Goal: Task Accomplishment & Management: Manage account settings

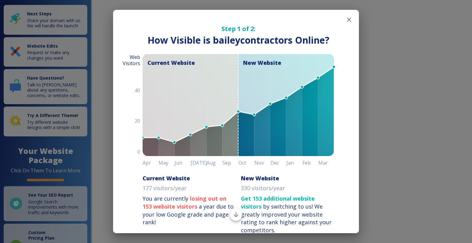
click at [347, 20] on icon "button" at bounding box center [349, 20] width 4 height 4
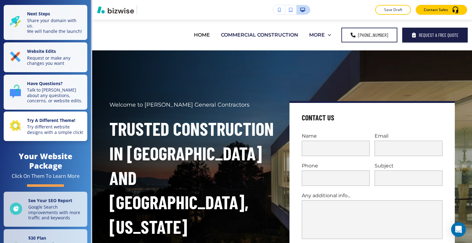
click at [47, 135] on p "Try different website designs with a simple click!" at bounding box center [55, 129] width 57 height 11
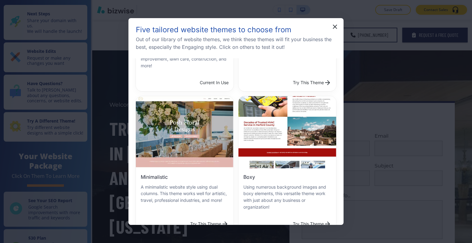
scroll to position [31, 0]
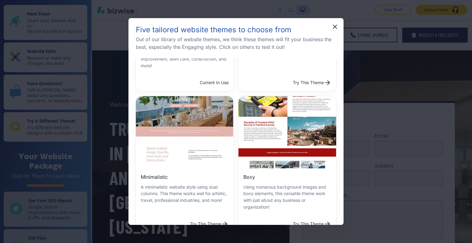
click at [290, 218] on button "Try This Theme" at bounding box center [311, 224] width 43 height 12
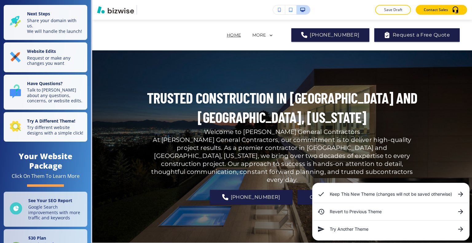
click at [354, 198] on div "Keep This New Theme (changes will not be saved otherwise)" at bounding box center [390, 194] width 157 height 12
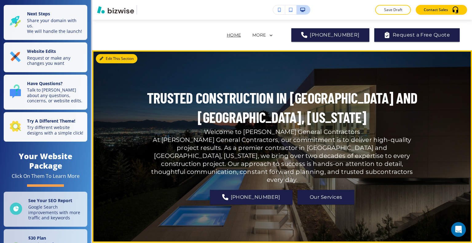
click at [108, 59] on button "Edit This Section" at bounding box center [116, 58] width 41 height 9
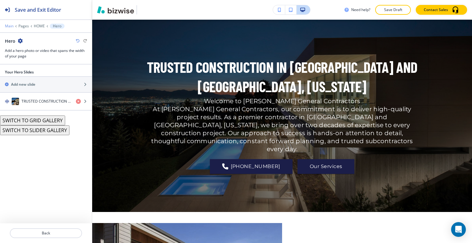
click at [10, 25] on p "Main" at bounding box center [9, 26] width 9 height 4
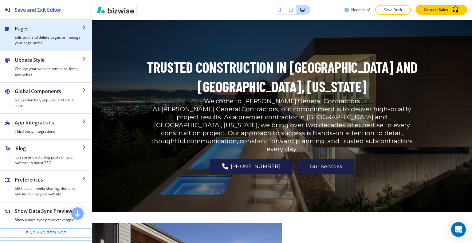
click at [27, 31] on h2 "Pages" at bounding box center [48, 28] width 67 height 7
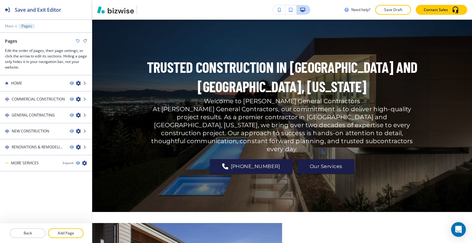
click at [8, 27] on p "Main" at bounding box center [9, 26] width 9 height 4
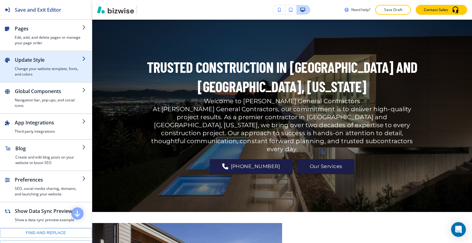
click at [38, 61] on h2 "Update Style" at bounding box center [48, 59] width 67 height 7
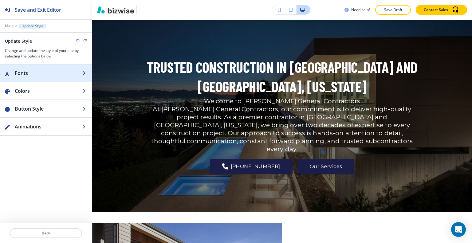
click at [39, 77] on div "button" at bounding box center [46, 79] width 92 height 5
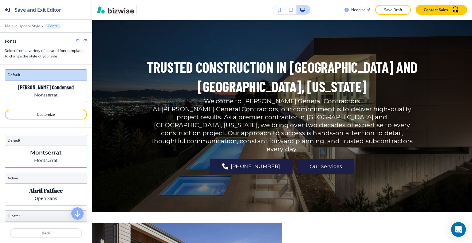
click at [63, 161] on div "[PERSON_NAME]" at bounding box center [45, 157] width 81 height 22
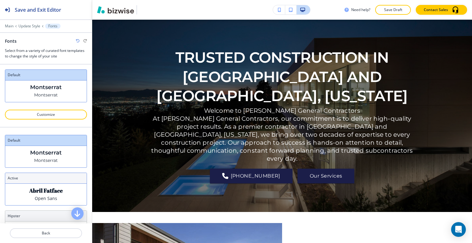
click at [57, 187] on p "Abril Fatface" at bounding box center [45, 190] width 33 height 6
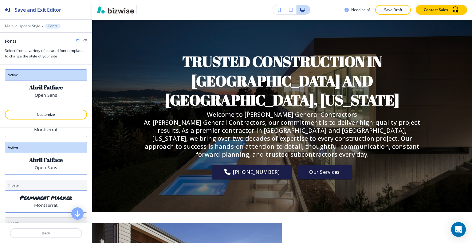
scroll to position [61, 0]
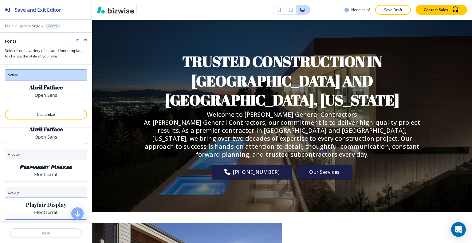
click at [46, 202] on p "Playfair Display" at bounding box center [46, 205] width 41 height 6
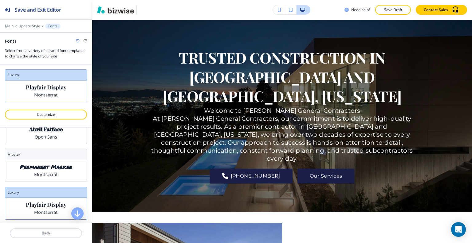
scroll to position [92, 0]
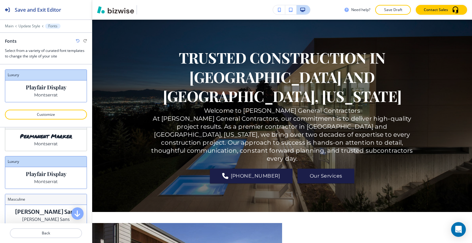
click at [41, 219] on p "[PERSON_NAME] Sans" at bounding box center [46, 219] width 48 height 6
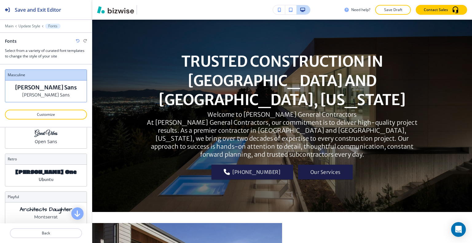
scroll to position [294, 0]
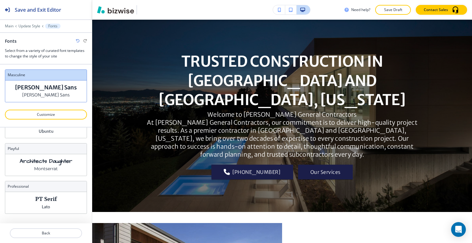
click at [61, 176] on div at bounding box center [46, 178] width 82 height 5
click at [56, 193] on div "PT Serif Lato" at bounding box center [45, 203] width 81 height 22
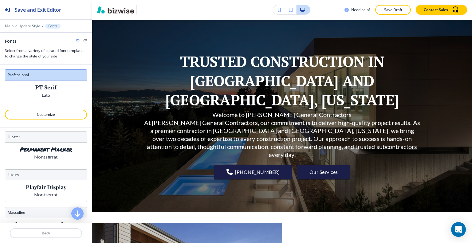
scroll to position [48, 0]
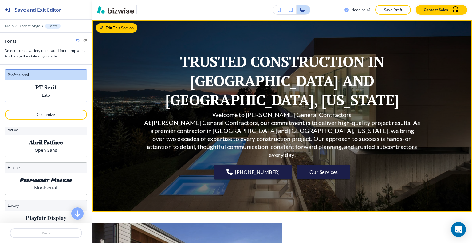
click at [109, 28] on button "Edit This Section" at bounding box center [116, 27] width 41 height 9
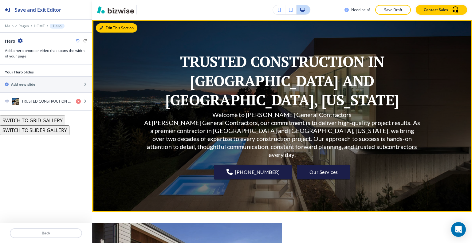
click at [108, 28] on button "Edit This Section" at bounding box center [116, 27] width 41 height 9
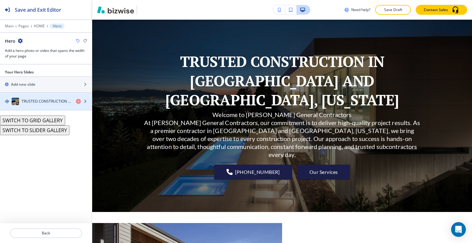
click at [49, 99] on h4 "TRUSTED CONSTRUCTION IN [GEOGRAPHIC_DATA] AND [GEOGRAPHIC_DATA], [US_STATE]" at bounding box center [46, 102] width 49 height 6
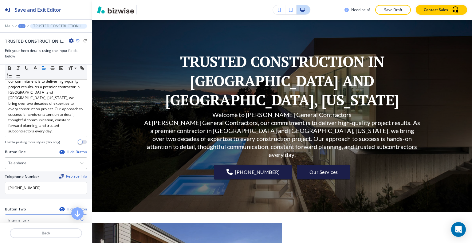
scroll to position [123, 0]
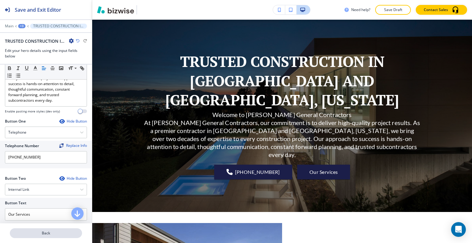
click at [41, 232] on p "Back" at bounding box center [45, 233] width 71 height 6
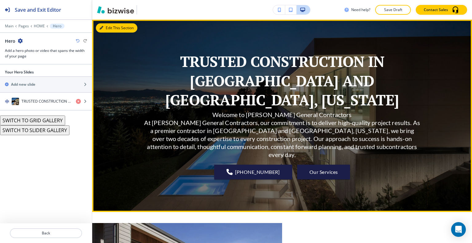
click at [109, 29] on button "Edit This Section" at bounding box center [116, 27] width 41 height 9
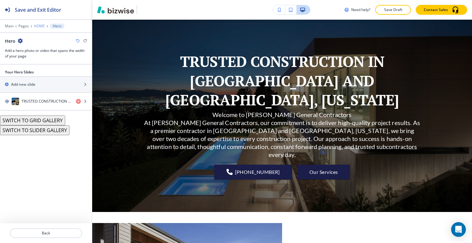
click at [36, 28] on p "HOME" at bounding box center [39, 26] width 11 height 4
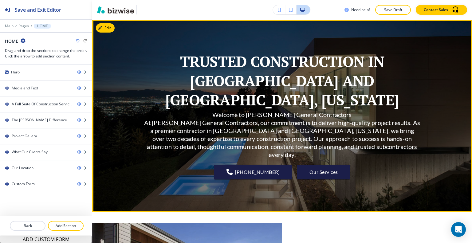
scroll to position [0, 0]
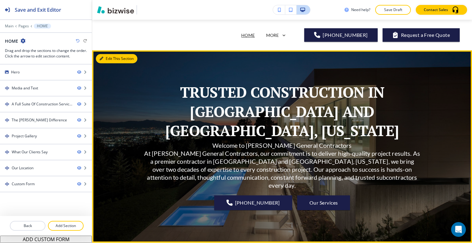
click at [108, 60] on button "Edit This Section" at bounding box center [116, 58] width 41 height 9
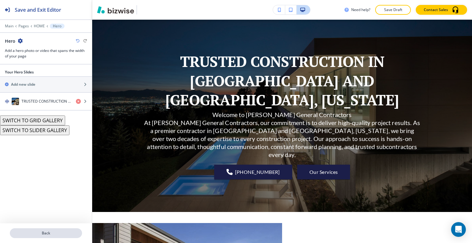
click at [62, 232] on p "Back" at bounding box center [45, 233] width 71 height 6
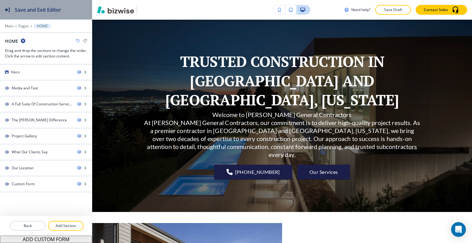
click at [47, 15] on div "Save and Exit Editor" at bounding box center [30, 9] width 61 height 19
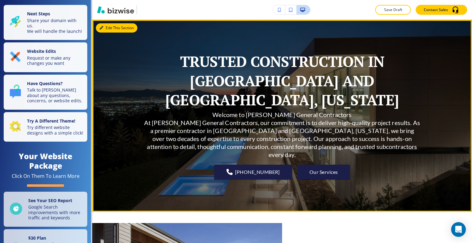
click at [108, 27] on button "Edit This Section" at bounding box center [116, 27] width 41 height 9
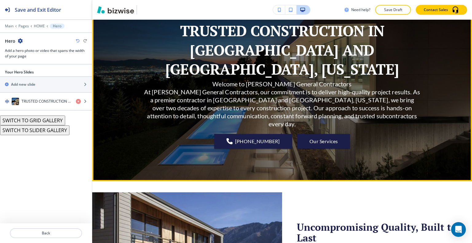
scroll to position [0, 0]
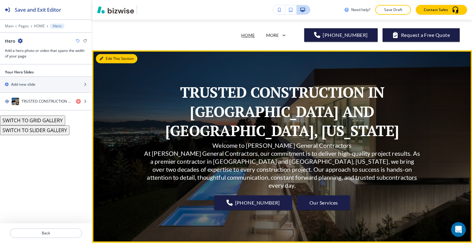
click at [110, 58] on button "Edit This Section" at bounding box center [116, 58] width 41 height 9
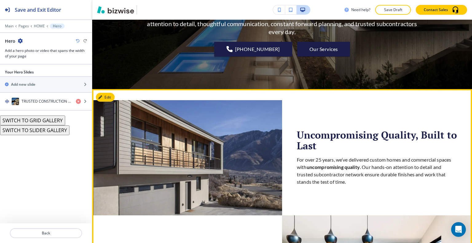
scroll to position [184, 0]
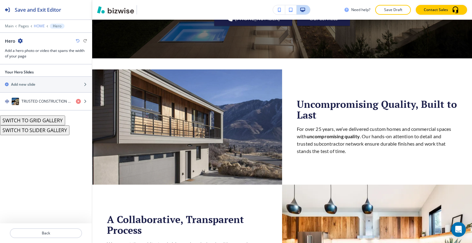
click at [36, 25] on p "HOME" at bounding box center [39, 26] width 11 height 4
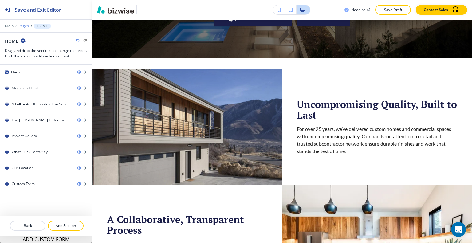
click at [23, 26] on p "Pages" at bounding box center [23, 26] width 10 height 4
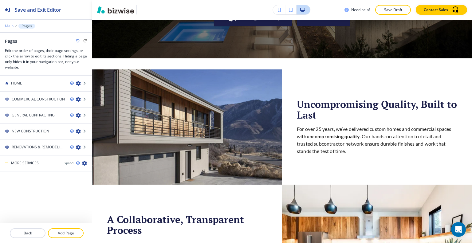
click at [6, 26] on p "Main" at bounding box center [9, 26] width 9 height 4
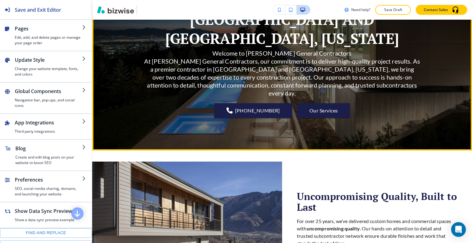
scroll to position [0, 0]
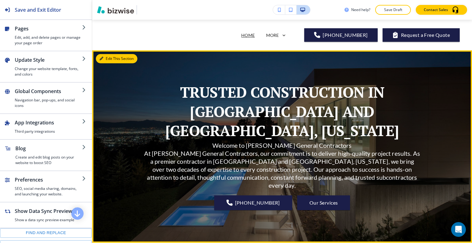
click at [109, 59] on button "Edit This Section" at bounding box center [116, 58] width 41 height 9
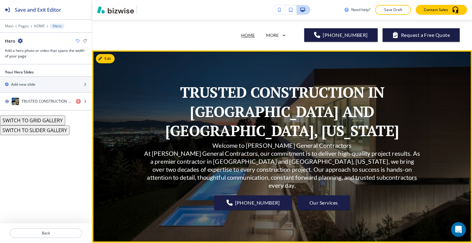
scroll to position [31, 0]
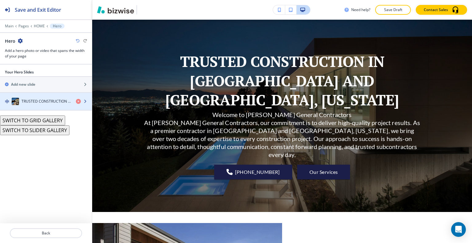
click at [40, 101] on h4 "TRUSTED CONSTRUCTION IN [GEOGRAPHIC_DATA] AND [GEOGRAPHIC_DATA], [US_STATE]" at bounding box center [46, 102] width 49 height 6
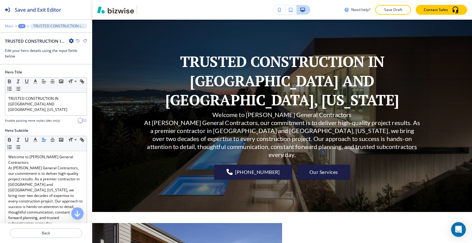
click at [12, 25] on p "Main" at bounding box center [9, 26] width 9 height 4
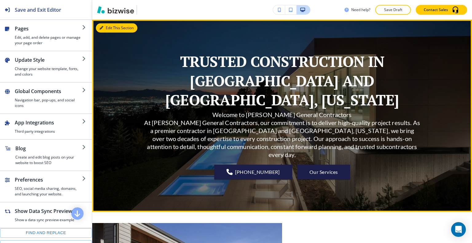
click at [111, 30] on button "Edit This Section" at bounding box center [116, 27] width 41 height 9
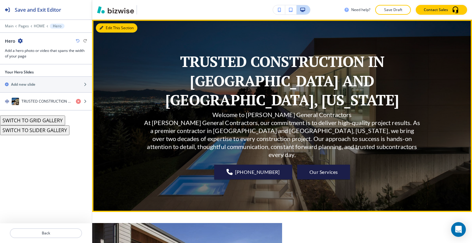
click at [109, 25] on button "Edit This Section" at bounding box center [116, 27] width 41 height 9
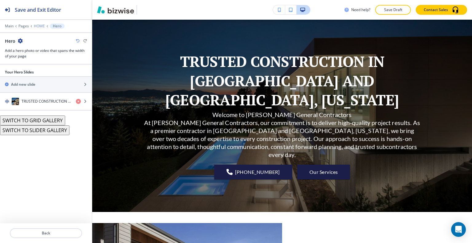
click at [39, 26] on p "HOME" at bounding box center [39, 26] width 11 height 4
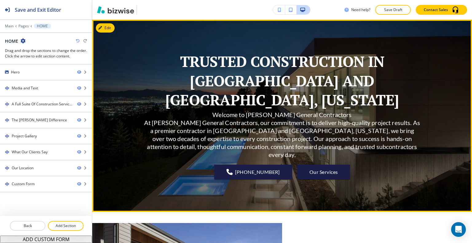
scroll to position [0, 0]
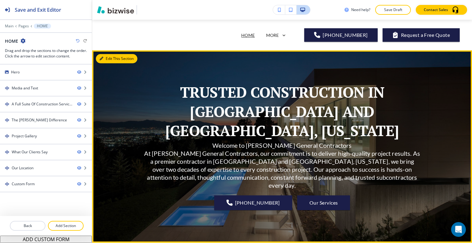
click at [108, 60] on button "Edit This Section" at bounding box center [116, 58] width 41 height 9
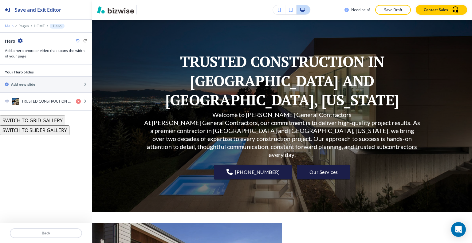
click at [9, 25] on p "Main" at bounding box center [9, 26] width 9 height 4
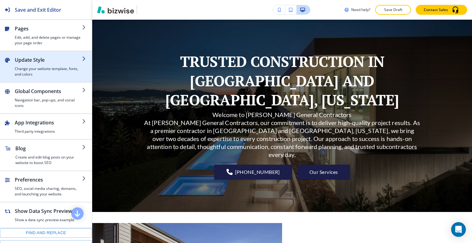
click at [41, 63] on h2 "Update Style" at bounding box center [48, 59] width 67 height 7
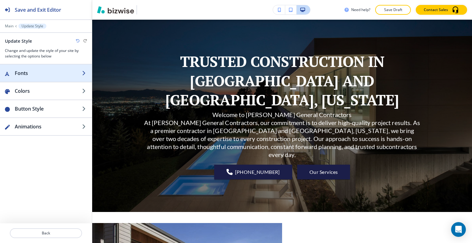
click at [59, 75] on h2 "Fonts" at bounding box center [48, 72] width 67 height 7
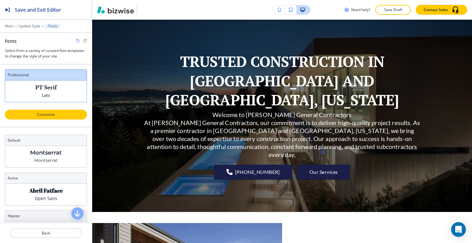
click at [52, 116] on p "Customize" at bounding box center [46, 115] width 66 height 6
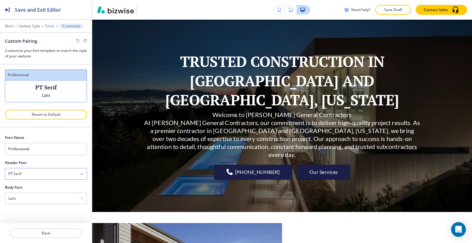
click at [58, 172] on div "PT Serif" at bounding box center [45, 173] width 81 height 11
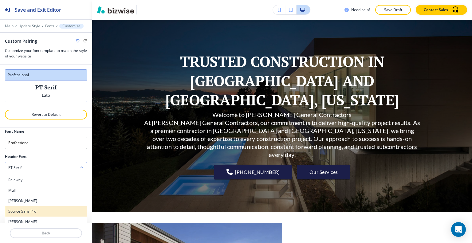
scroll to position [280, 0]
click at [43, 207] on div "[PERSON_NAME] Sans" at bounding box center [45, 212] width 81 height 10
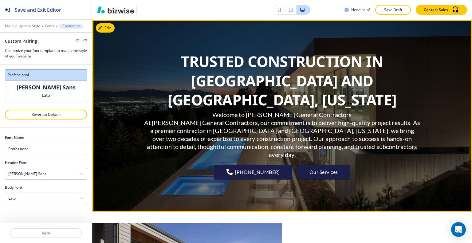
scroll to position [61, 0]
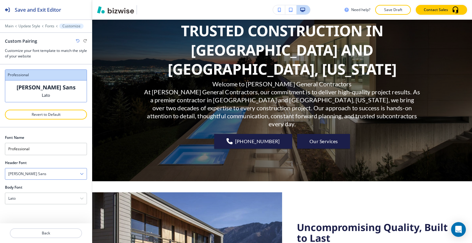
click at [61, 172] on div "[PERSON_NAME] Sans" at bounding box center [45, 173] width 81 height 11
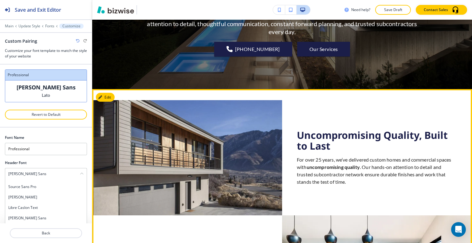
scroll to position [184, 0]
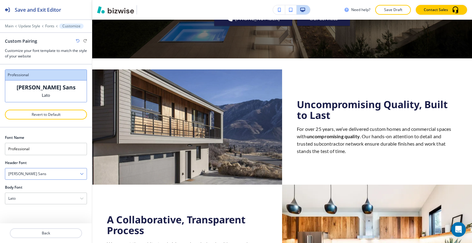
click at [72, 175] on div "[PERSON_NAME] Sans" at bounding box center [45, 173] width 81 height 11
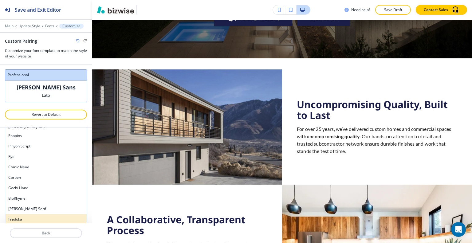
click at [59, 217] on h4 "Fredoka" at bounding box center [45, 220] width 75 height 6
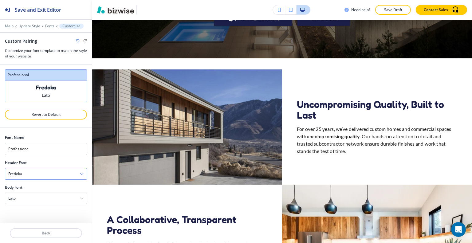
scroll to position [0, 0]
click at [77, 41] on icon "button" at bounding box center [78, 41] width 4 height 4
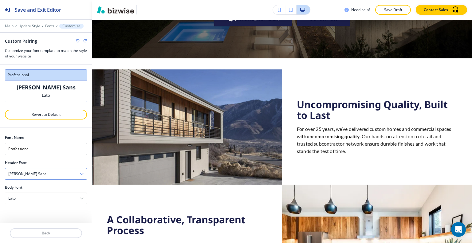
click at [84, 174] on div "[PERSON_NAME] Sans" at bounding box center [45, 173] width 81 height 11
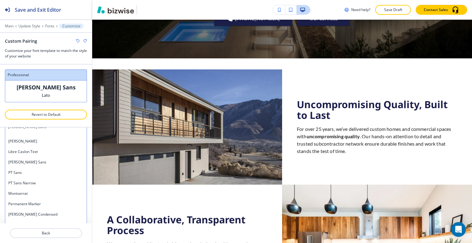
scroll to position [258, 0]
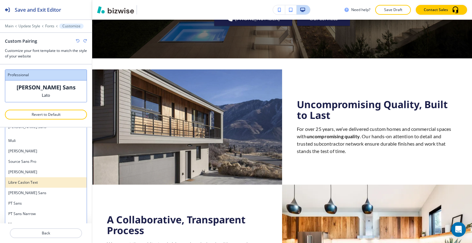
click at [61, 180] on h4 "Libre Caslon Text" at bounding box center [45, 183] width 75 height 6
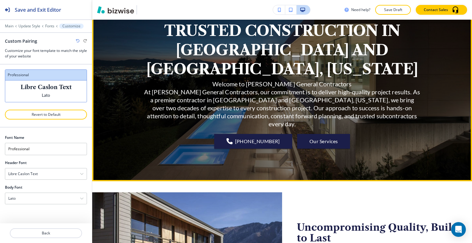
scroll to position [31, 0]
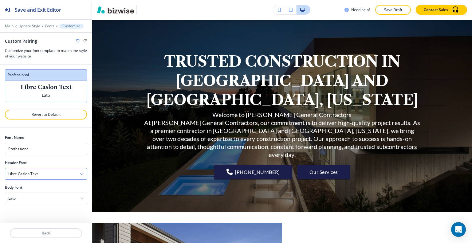
click at [66, 172] on div "Libre Caslon Text" at bounding box center [45, 173] width 81 height 11
click at [81, 172] on icon "button" at bounding box center [82, 174] width 4 height 4
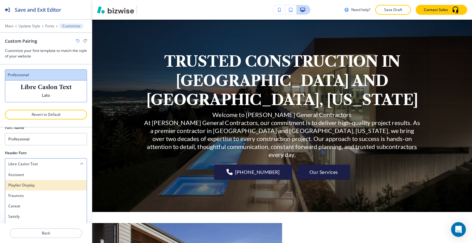
click at [54, 187] on h4 "Playfair Display" at bounding box center [45, 186] width 75 height 6
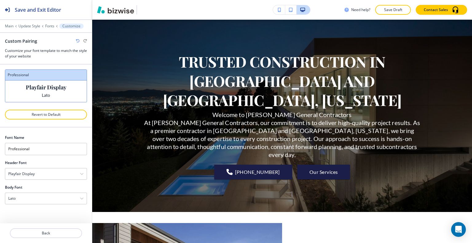
click at [61, 173] on div "Playfair Display" at bounding box center [45, 173] width 81 height 11
click at [60, 193] on h4 "Playfair Display" at bounding box center [45, 195] width 75 height 6
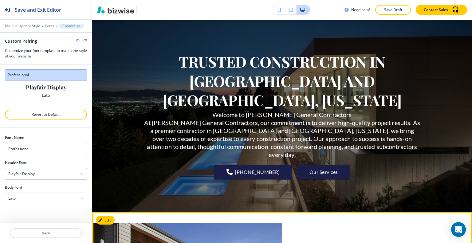
scroll to position [92, 0]
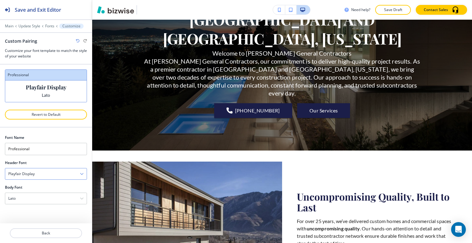
click at [72, 173] on div "Playfair Display" at bounding box center [45, 173] width 81 height 11
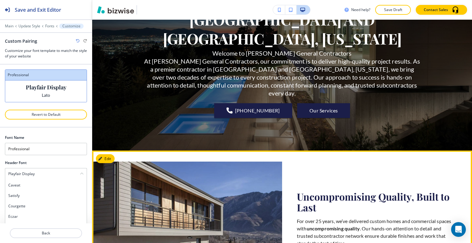
scroll to position [0, 0]
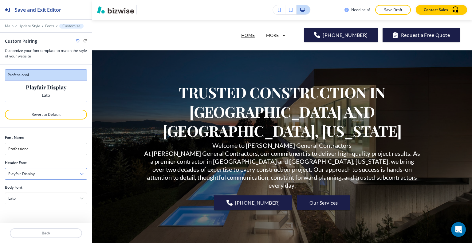
click at [69, 175] on div "Playfair Display" at bounding box center [45, 173] width 81 height 11
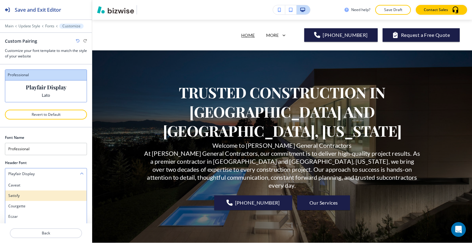
click at [53, 196] on h4 "Satisfy" at bounding box center [45, 196] width 75 height 6
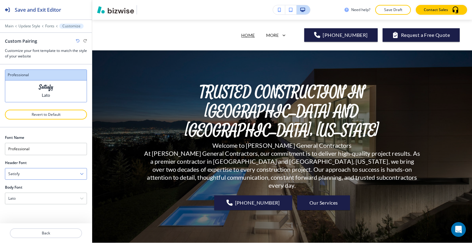
click at [59, 176] on div "Satisfy" at bounding box center [45, 173] width 81 height 11
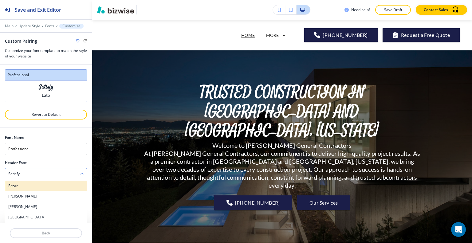
click at [58, 187] on h4 "Eczar" at bounding box center [45, 186] width 75 height 6
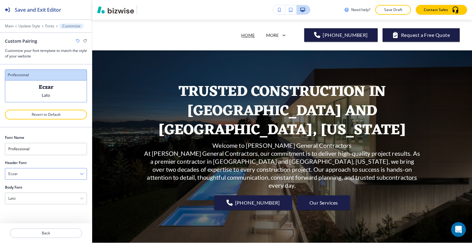
click at [66, 175] on div "Eczar" at bounding box center [45, 173] width 81 height 11
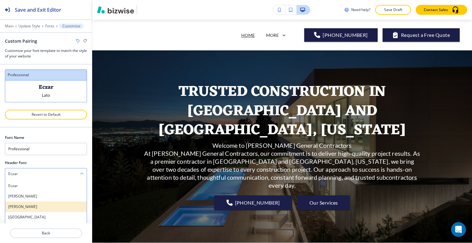
click at [58, 205] on h4 "[PERSON_NAME]" at bounding box center [45, 207] width 75 height 6
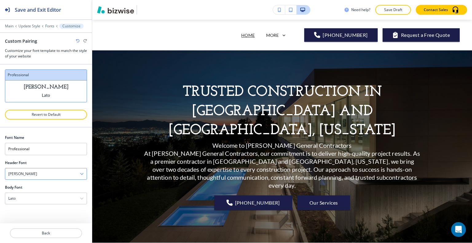
click at [68, 171] on div "[PERSON_NAME]" at bounding box center [45, 173] width 81 height 11
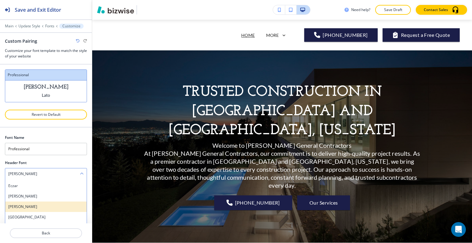
scroll to position [92, 0]
click at [59, 205] on h4 "Libre [PERSON_NAME]" at bounding box center [45, 208] width 75 height 6
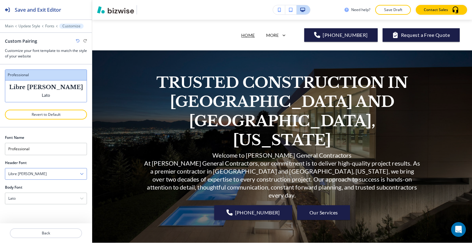
click at [73, 175] on div "Libre [PERSON_NAME]" at bounding box center [45, 173] width 81 height 11
click at [58, 185] on h4 "Amiri" at bounding box center [45, 187] width 75 height 6
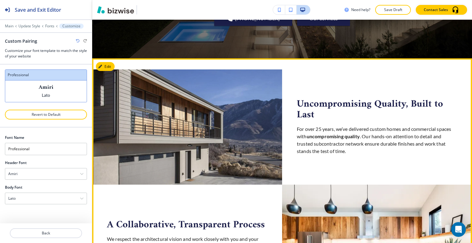
scroll to position [31, 0]
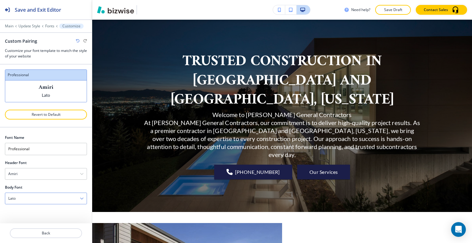
click at [54, 199] on div "Lato" at bounding box center [45, 198] width 81 height 11
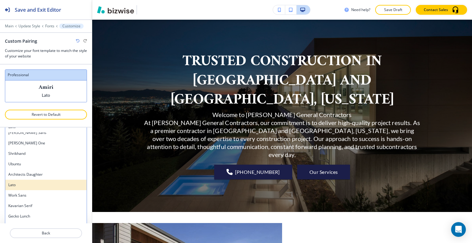
click at [37, 184] on h4 "Lato" at bounding box center [45, 185] width 75 height 6
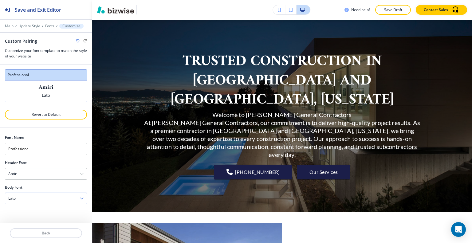
scroll to position [0, 0]
click at [407, 10] on button "Save Draft" at bounding box center [393, 10] width 36 height 10
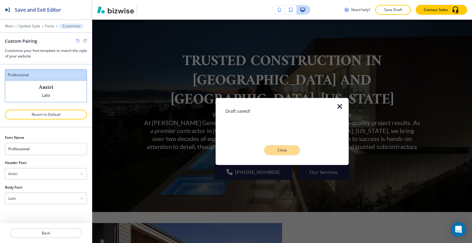
click at [288, 150] on p "Close" at bounding box center [282, 150] width 20 height 6
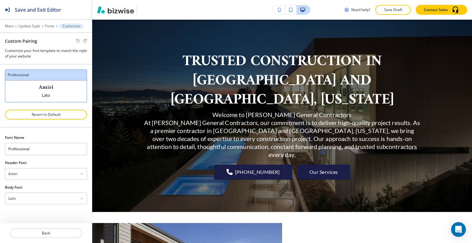
click at [188, 190] on div "TRUSTED CONSTRUCTION IN [GEOGRAPHIC_DATA] AND [GEOGRAPHIC_DATA], [US_STATE] Wel…" at bounding box center [282, 116] width 277 height 170
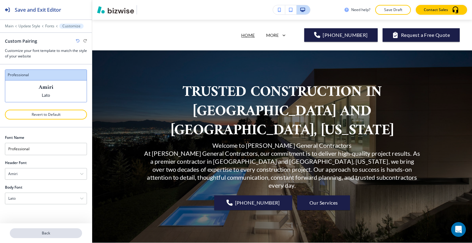
click at [41, 234] on p "Back" at bounding box center [45, 233] width 71 height 6
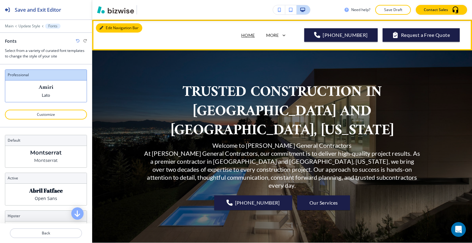
click at [107, 28] on button "Edit Navigation Bar" at bounding box center [119, 27] width 46 height 9
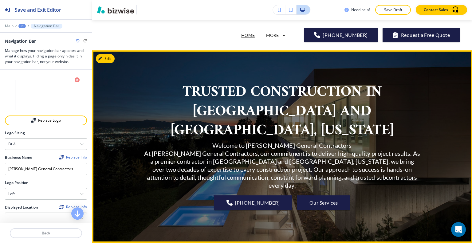
click at [252, 141] on h6 "Welcome to [PERSON_NAME] General Contractors At [PERSON_NAME] General Contracto…" at bounding box center [282, 165] width 277 height 48
click at [352, 211] on div "TRUSTED CONSTRUCTION IN [GEOGRAPHIC_DATA] AND [GEOGRAPHIC_DATA], [US_STATE] Wel…" at bounding box center [282, 146] width 277 height 170
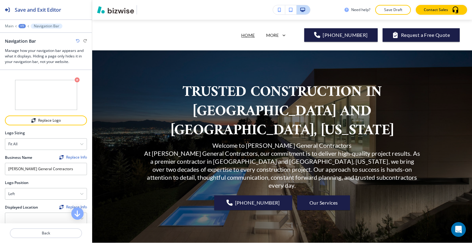
click at [385, 10] on p "Save Draft" at bounding box center [393, 10] width 20 height 6
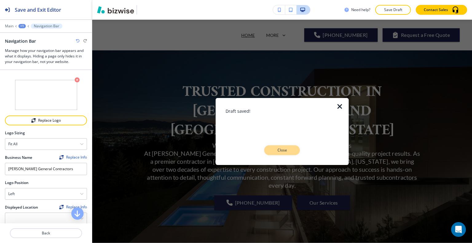
click at [285, 149] on p "Close" at bounding box center [282, 150] width 20 height 6
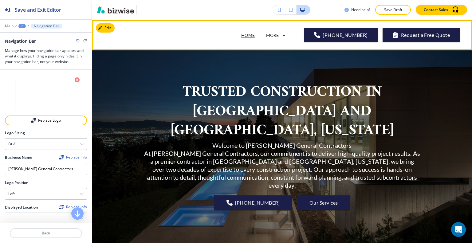
click at [252, 34] on p "HOME" at bounding box center [248, 35] width 14 height 6
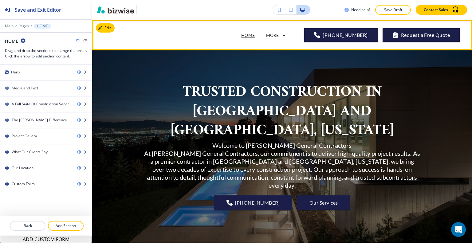
click at [254, 34] on p "HOME" at bounding box center [248, 35] width 14 height 6
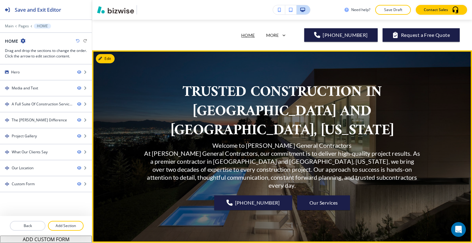
click at [285, 132] on h1 "TRUSTED CONSTRUCTION IN [GEOGRAPHIC_DATA] AND [GEOGRAPHIC_DATA], [US_STATE]" at bounding box center [282, 111] width 277 height 57
click at [111, 56] on button "Edit This Section" at bounding box center [116, 58] width 41 height 9
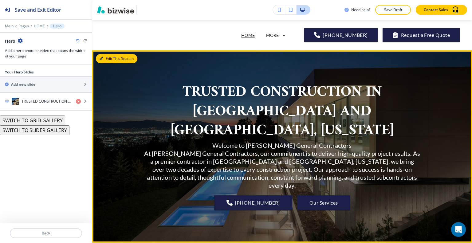
click at [103, 60] on button "Edit This Section" at bounding box center [116, 58] width 41 height 9
click at [108, 53] on div at bounding box center [282, 146] width 380 height 192
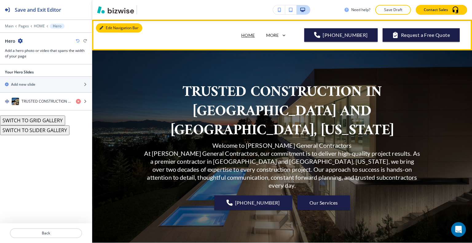
click at [105, 25] on button "Edit Navigation Bar" at bounding box center [119, 27] width 46 height 9
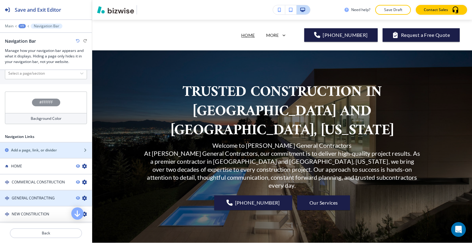
scroll to position [324, 0]
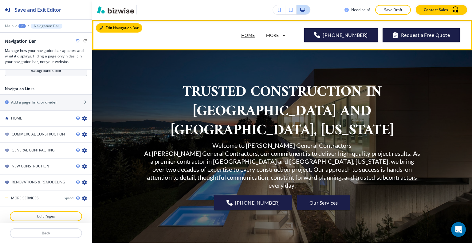
click at [113, 28] on button "Edit Navigation Bar" at bounding box center [119, 27] width 46 height 9
click at [111, 26] on button "Edit Navigation Bar" at bounding box center [119, 27] width 46 height 9
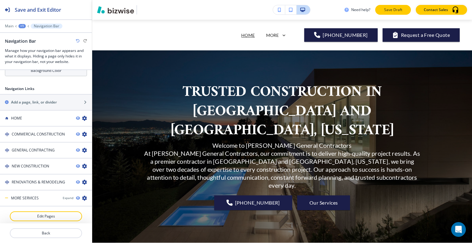
click at [392, 8] on p "Save Draft" at bounding box center [393, 10] width 20 height 6
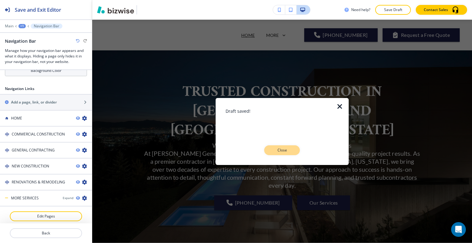
click at [295, 148] on button "Close" at bounding box center [282, 150] width 36 height 10
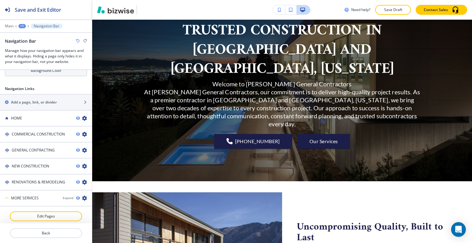
scroll to position [0, 0]
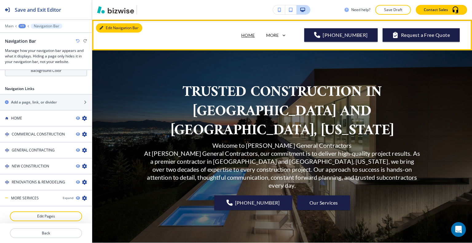
click at [108, 29] on button "Edit Navigation Bar" at bounding box center [119, 27] width 46 height 9
click at [105, 28] on button "Edit Navigation Bar" at bounding box center [119, 27] width 46 height 9
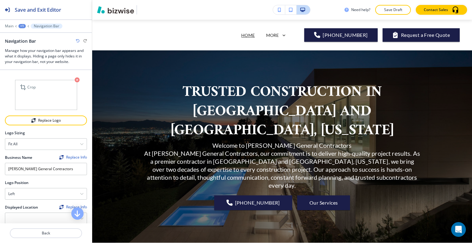
click at [75, 77] on icon "button" at bounding box center [77, 79] width 5 height 5
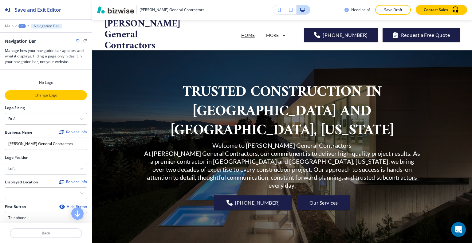
click at [49, 94] on p "Change Logo" at bounding box center [46, 95] width 81 height 6
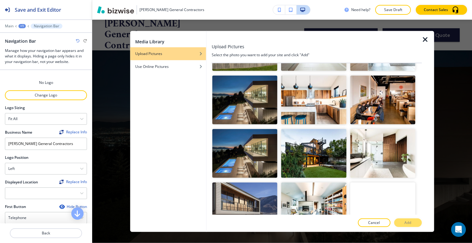
scroll to position [1369, 0]
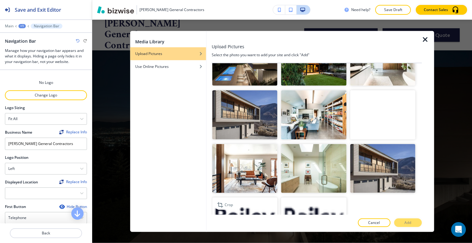
click at [249, 198] on img "button" at bounding box center [244, 222] width 65 height 49
click at [402, 222] on button "Add" at bounding box center [408, 222] width 28 height 9
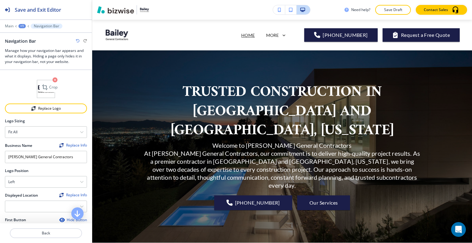
click at [53, 79] on icon "button" at bounding box center [55, 79] width 5 height 5
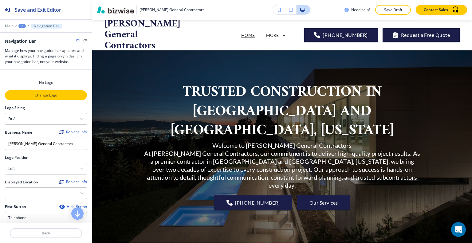
click at [48, 94] on p "Change Logo" at bounding box center [46, 95] width 81 height 6
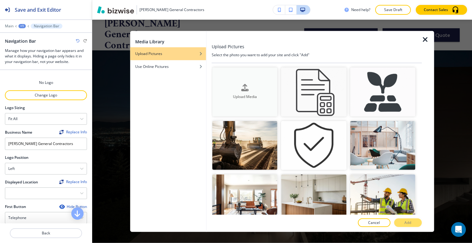
click at [257, 92] on div "button" at bounding box center [244, 93] width 65 height 2
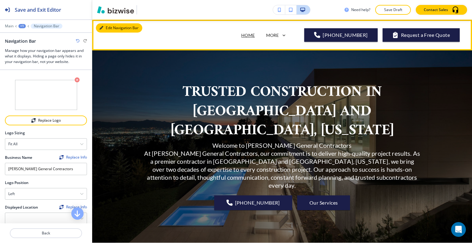
click at [115, 26] on button "Edit Navigation Bar" at bounding box center [119, 27] width 46 height 9
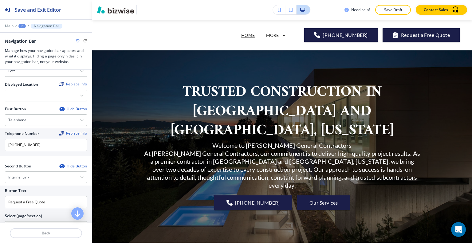
scroll to position [246, 0]
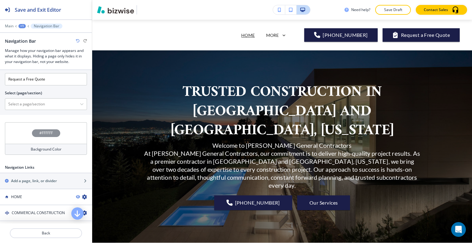
click at [25, 133] on div "#FFFFFF" at bounding box center [46, 133] width 82 height 22
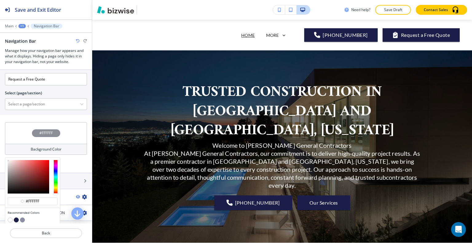
scroll to position [277, 0]
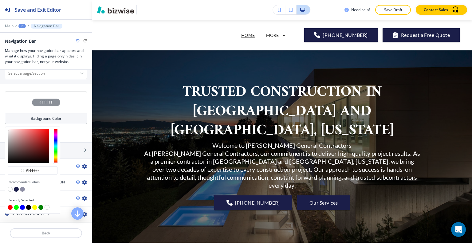
click at [18, 188] on button "button" at bounding box center [16, 189] width 5 height 5
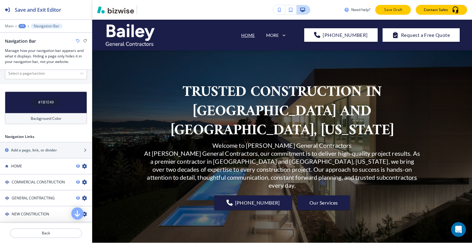
click at [402, 10] on p "Save Draft" at bounding box center [393, 10] width 20 height 6
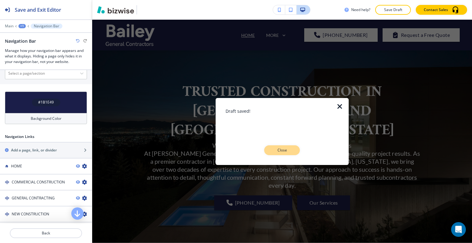
click at [289, 152] on p "Close" at bounding box center [282, 150] width 20 height 6
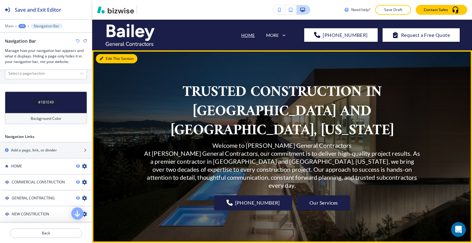
click at [109, 60] on button "Edit This Section" at bounding box center [116, 58] width 41 height 9
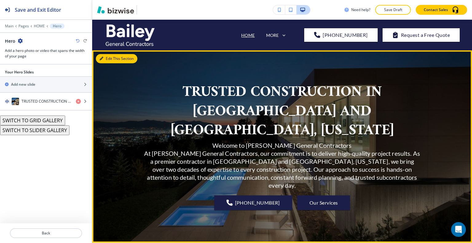
scroll to position [31, 0]
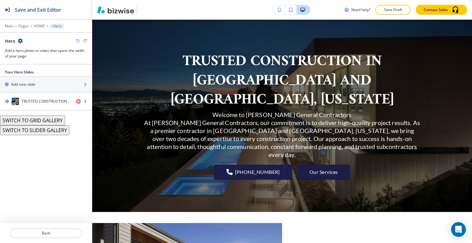
click at [41, 108] on div "button" at bounding box center [46, 107] width 92 height 5
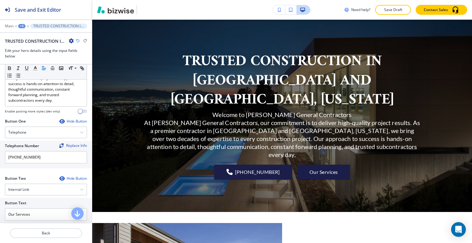
scroll to position [154, 0]
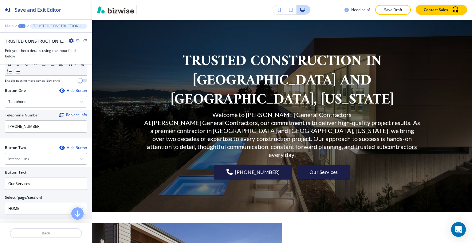
click at [8, 27] on p "Main" at bounding box center [9, 26] width 9 height 4
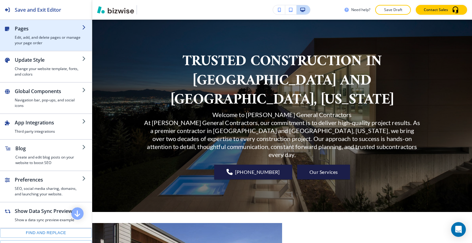
click at [24, 32] on h2 "Pages" at bounding box center [48, 28] width 67 height 7
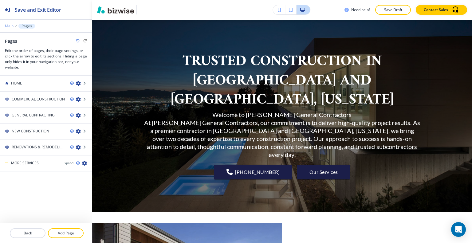
click at [11, 26] on p "Main" at bounding box center [9, 26] width 9 height 4
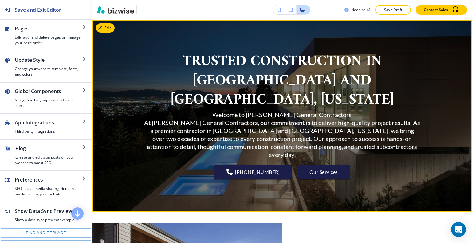
scroll to position [0, 0]
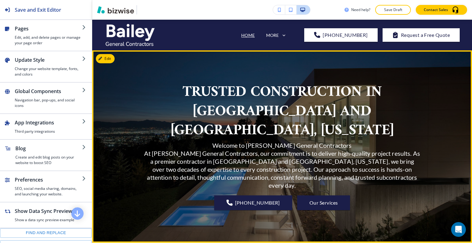
click at [115, 58] on div at bounding box center [282, 146] width 380 height 192
click at [111, 57] on button "Edit This Section" at bounding box center [116, 58] width 41 height 9
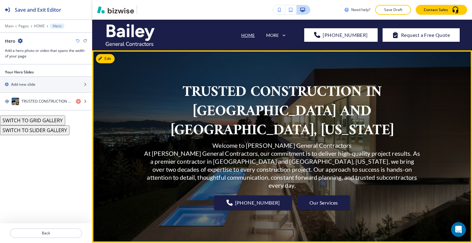
scroll to position [31, 0]
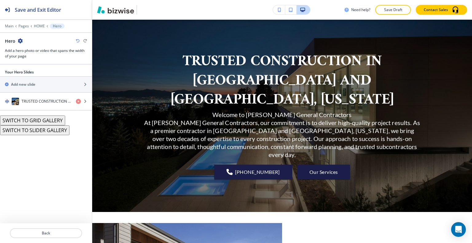
click at [22, 28] on div "Main Pages HOME Hero" at bounding box center [46, 26] width 82 height 5
click at [24, 25] on p "Pages" at bounding box center [23, 26] width 10 height 4
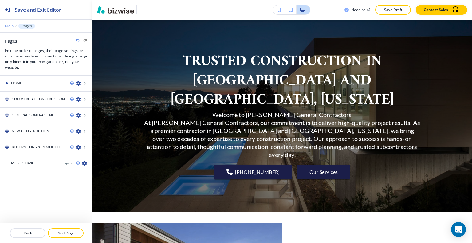
click at [11, 27] on p "Main" at bounding box center [9, 26] width 9 height 4
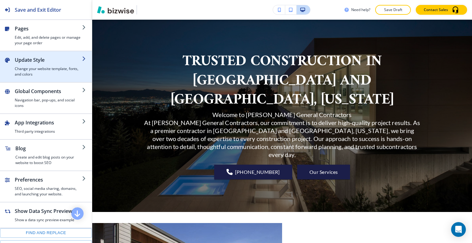
click at [53, 65] on div "button" at bounding box center [48, 65] width 67 height 2
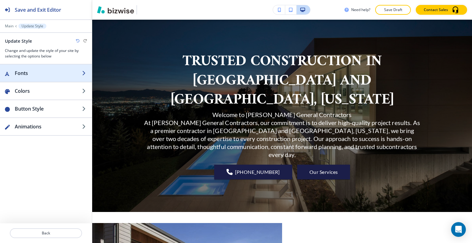
click at [49, 71] on h2 "Fonts" at bounding box center [48, 72] width 67 height 7
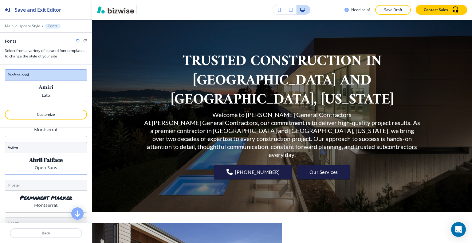
scroll to position [0, 0]
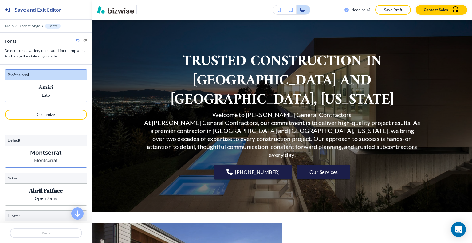
click at [54, 157] on p "Montserrat" at bounding box center [46, 160] width 24 height 6
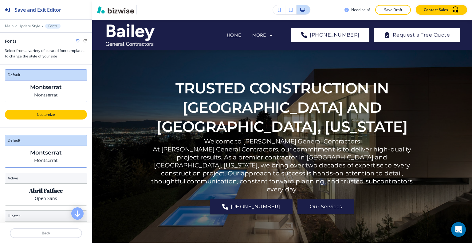
click at [56, 112] on p "Customize" at bounding box center [46, 115] width 66 height 6
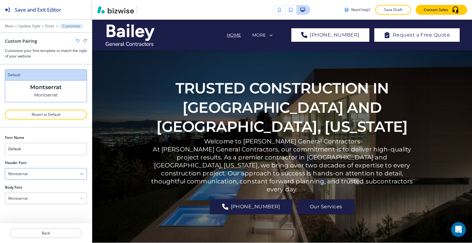
click at [60, 174] on div "Montserrat" at bounding box center [45, 173] width 81 height 11
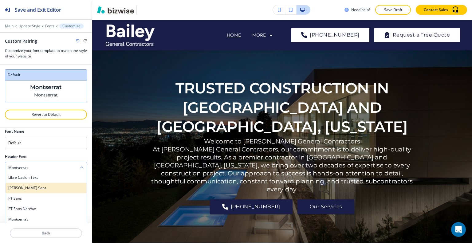
click at [53, 185] on h4 "[PERSON_NAME] Sans" at bounding box center [45, 188] width 75 height 6
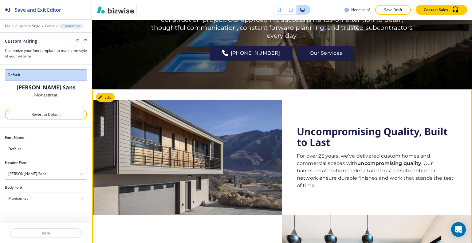
scroll to position [184, 0]
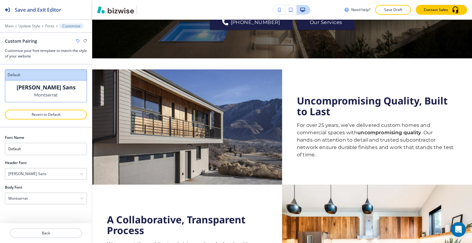
click at [76, 40] on icon "button" at bounding box center [78, 41] width 4 height 4
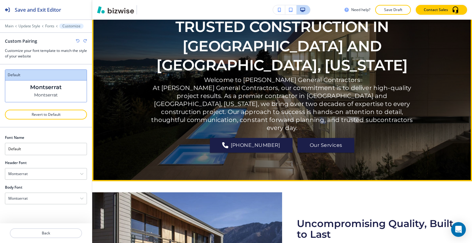
scroll to position [0, 0]
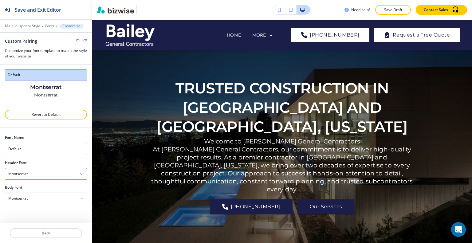
click at [53, 173] on div "Montserrat" at bounding box center [45, 173] width 81 height 11
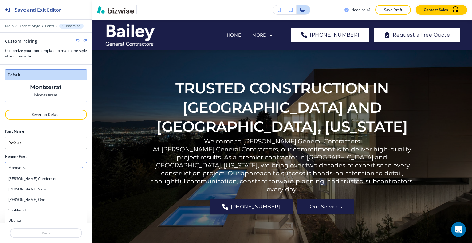
scroll to position [396, 0]
click at [48, 190] on h4 "Ubuntu" at bounding box center [45, 190] width 75 height 6
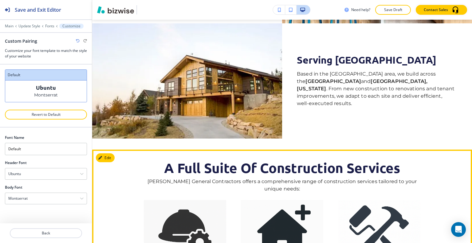
scroll to position [553, 0]
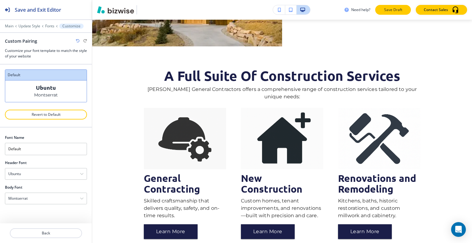
click at [395, 12] on p "Save Draft" at bounding box center [393, 10] width 20 height 6
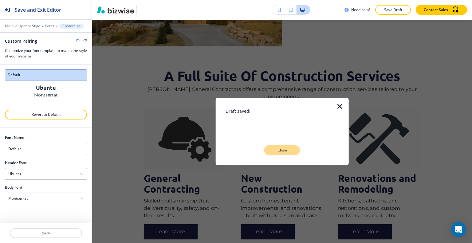
click at [292, 149] on button "Close" at bounding box center [282, 150] width 36 height 10
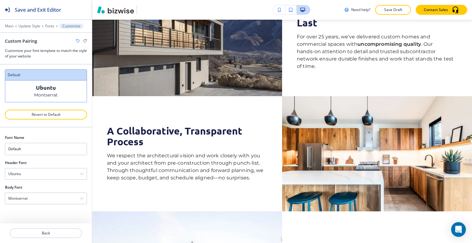
scroll to position [0, 0]
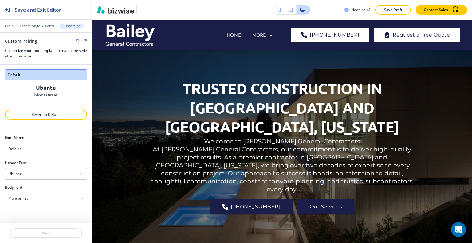
click at [398, 12] on p "Save Draft" at bounding box center [393, 10] width 20 height 6
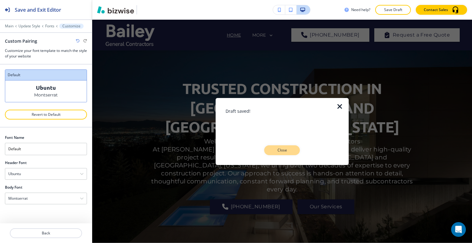
click at [285, 149] on p "Close" at bounding box center [282, 150] width 20 height 6
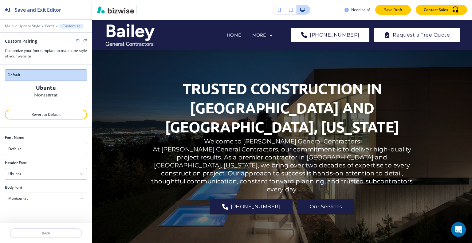
click at [395, 10] on p "Save Draft" at bounding box center [393, 10] width 20 height 6
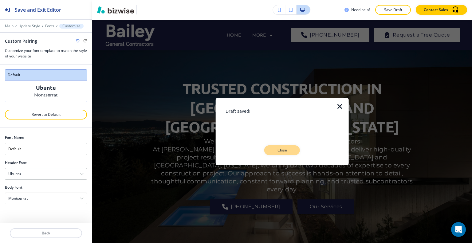
click at [287, 147] on button "Close" at bounding box center [282, 150] width 36 height 10
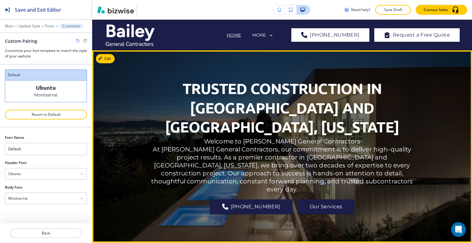
scroll to position [31, 0]
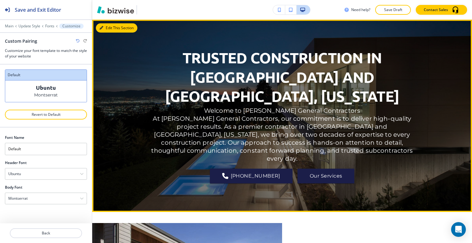
click at [108, 30] on button "Edit This Section" at bounding box center [116, 27] width 41 height 9
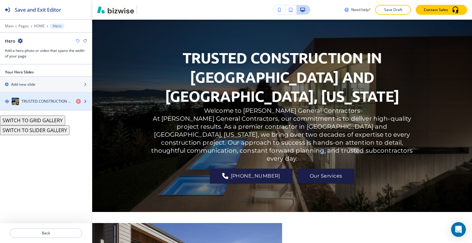
click at [53, 103] on h4 "TRUSTED CONSTRUCTION IN [GEOGRAPHIC_DATA] AND [GEOGRAPHIC_DATA], [US_STATE]" at bounding box center [46, 102] width 49 height 6
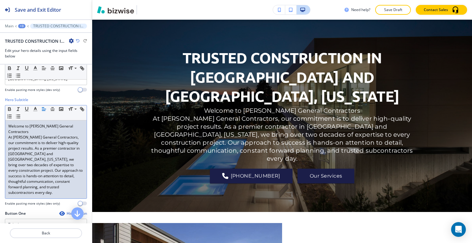
click at [58, 168] on p "At [PERSON_NAME] General Contractors, our commitment is to deliver high-quality…" at bounding box center [45, 165] width 75 height 61
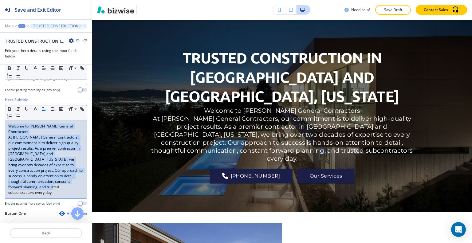
drag, startPoint x: 57, startPoint y: 177, endPoint x: 1, endPoint y: 116, distance: 83.5
click at [1, 116] on div "Hero Subtitle Small Normal Large Huge Welcome to [PERSON_NAME] General Contract…" at bounding box center [46, 154] width 92 height 114
copy div "Welcome to [PERSON_NAME] General Contractors At [PERSON_NAME] General Contracto…"
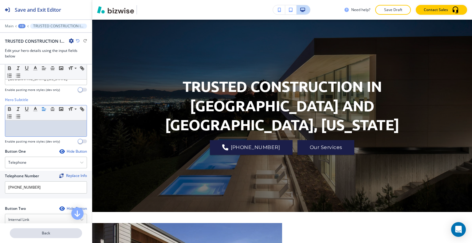
click at [60, 237] on button "Back" at bounding box center [46, 233] width 72 height 10
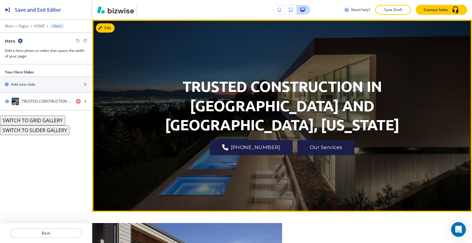
click at [395, 126] on div "TRUSTED CONSTRUCTION IN [GEOGRAPHIC_DATA] AND [GEOGRAPHIC_DATA], [US_STATE] [PH…" at bounding box center [282, 116] width 277 height 170
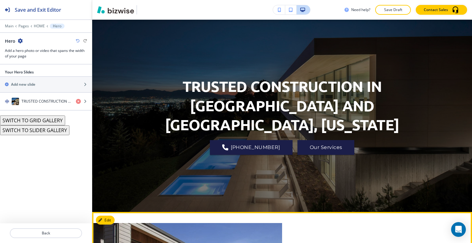
scroll to position [184, 0]
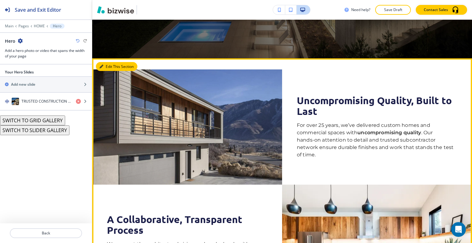
click at [108, 65] on button "Edit This Section" at bounding box center [116, 66] width 41 height 9
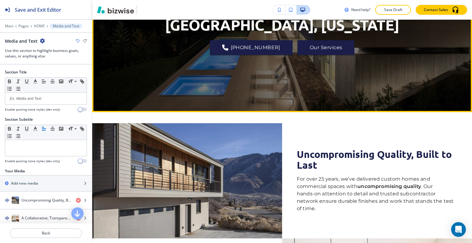
scroll to position [100, 0]
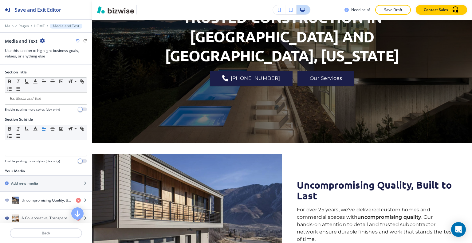
click at [394, 7] on button "Save Draft" at bounding box center [393, 10] width 36 height 10
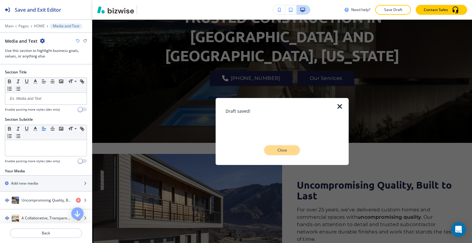
click at [294, 149] on button "Close" at bounding box center [282, 150] width 36 height 10
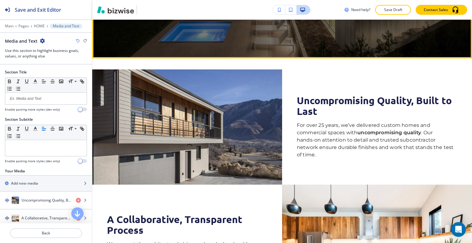
scroll to position [61, 0]
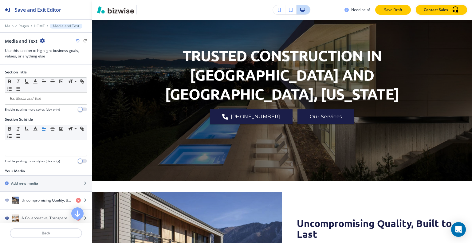
click at [394, 12] on p "Save Draft" at bounding box center [393, 10] width 20 height 6
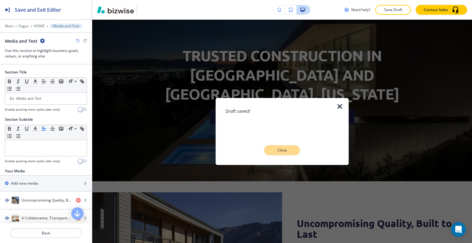
click at [290, 150] on p "Close" at bounding box center [282, 150] width 20 height 6
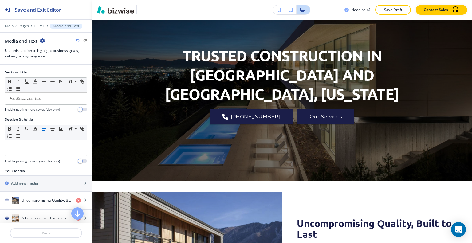
click at [41, 29] on div at bounding box center [46, 31] width 92 height 4
click at [38, 27] on p "HOME" at bounding box center [39, 26] width 11 height 4
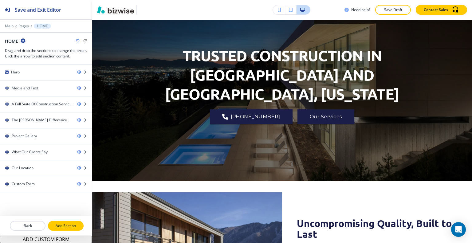
click at [65, 226] on p "Add Section" at bounding box center [66, 226] width 34 height 6
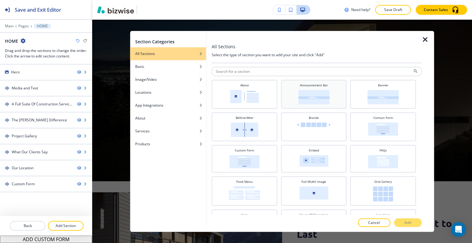
click at [321, 91] on img at bounding box center [313, 97] width 31 height 14
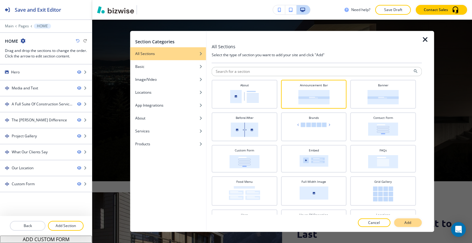
click at [410, 222] on p "Add" at bounding box center [407, 223] width 7 height 6
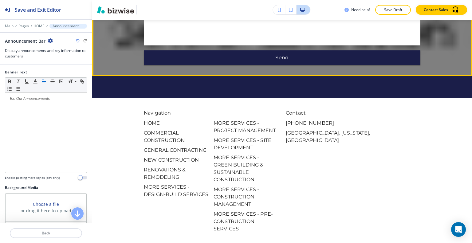
scroll to position [2639, 0]
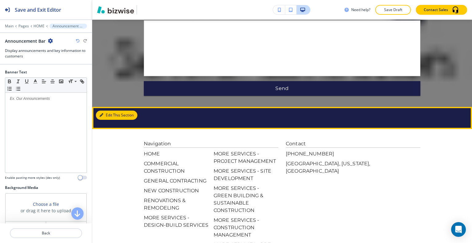
click at [106, 111] on button "Edit This Section" at bounding box center [116, 115] width 41 height 9
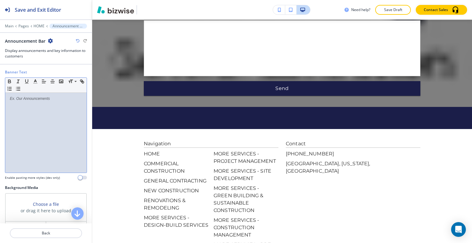
click at [38, 102] on div at bounding box center [45, 133] width 81 height 80
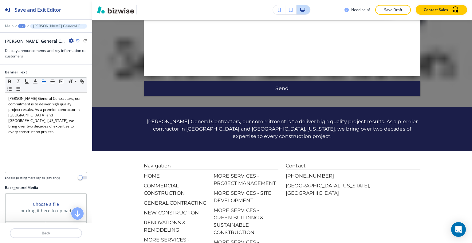
click at [22, 25] on div "+2" at bounding box center [21, 26] width 7 height 4
click at [33, 44] on p "HOME" at bounding box center [37, 47] width 31 height 6
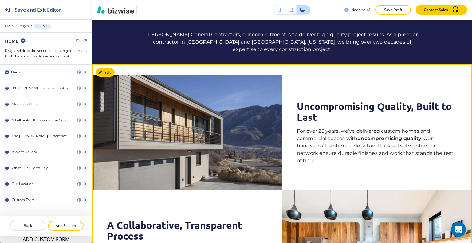
scroll to position [69, 0]
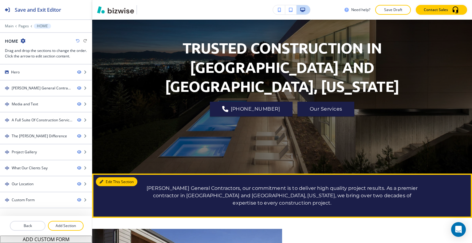
click at [104, 180] on button "Edit This Section" at bounding box center [116, 181] width 41 height 9
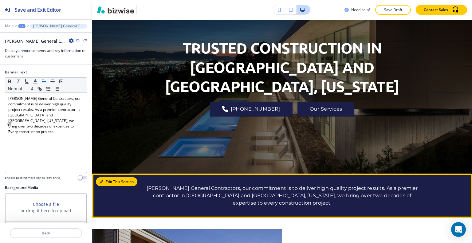
scroll to position [223, 0]
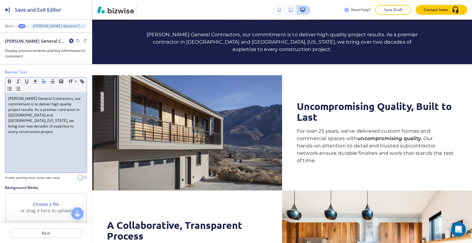
click at [57, 132] on div "[PERSON_NAME] General Contractors, our commitment is to deliver high quality pr…" at bounding box center [45, 133] width 81 height 80
click at [52, 127] on p "[PERSON_NAME] General Contractors, our commitment is to deliver high quality pr…" at bounding box center [45, 115] width 75 height 39
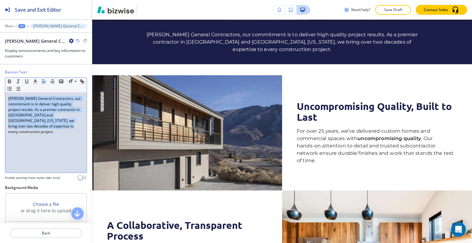
drag, startPoint x: 53, startPoint y: 129, endPoint x: 0, endPoint y: 96, distance: 62.9
click at [0, 96] on div "Banner Text Small Normal Large Huge [PERSON_NAME] General Contractors, our comm…" at bounding box center [46, 127] width 92 height 116
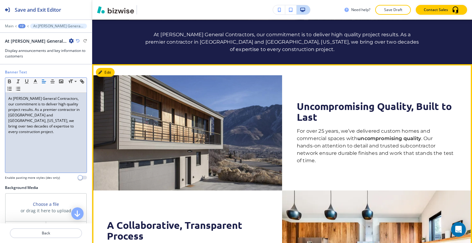
scroll to position [161, 0]
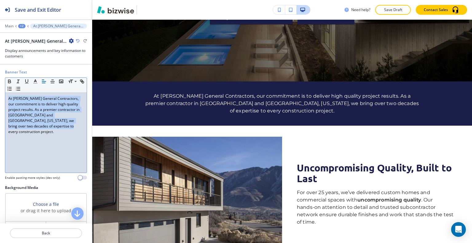
drag, startPoint x: 49, startPoint y: 128, endPoint x: 24, endPoint y: 96, distance: 40.7
click at [0, 91] on div "Banner Text Small Normal Large Huge At [PERSON_NAME] General Contractors, our c…" at bounding box center [46, 127] width 92 height 116
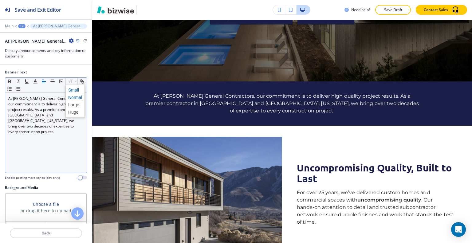
click at [75, 87] on span at bounding box center [75, 89] width 14 height 7
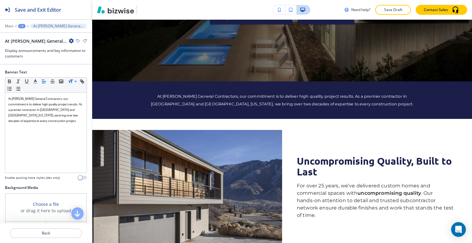
click at [77, 41] on icon "button" at bounding box center [78, 41] width 4 height 4
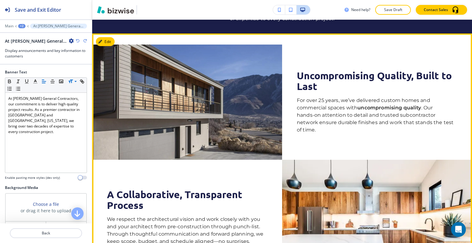
scroll to position [192, 0]
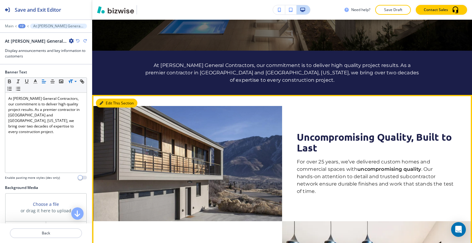
click at [107, 100] on button "Edit This Section" at bounding box center [116, 103] width 41 height 9
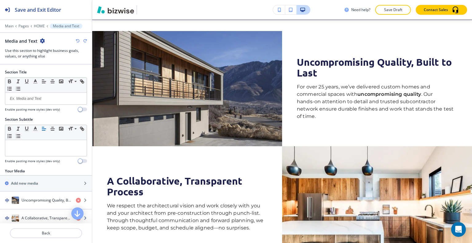
scroll to position [92, 0]
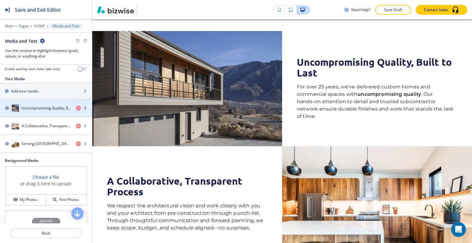
click at [45, 113] on div "button" at bounding box center [46, 114] width 92 height 5
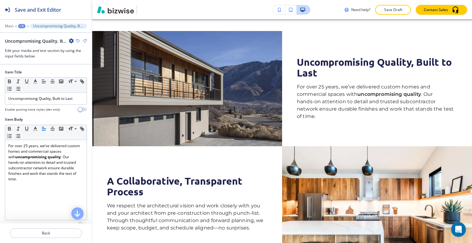
scroll to position [154, 0]
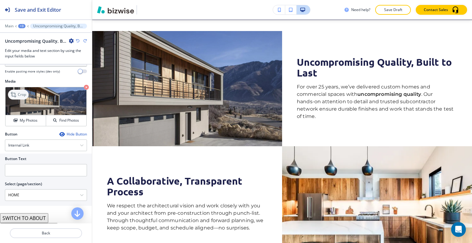
click at [23, 96] on p "Crop" at bounding box center [22, 95] width 8 height 6
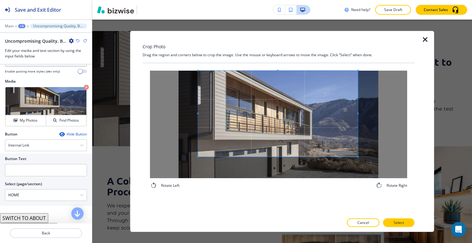
click at [287, 117] on span at bounding box center [278, 113] width 160 height 86
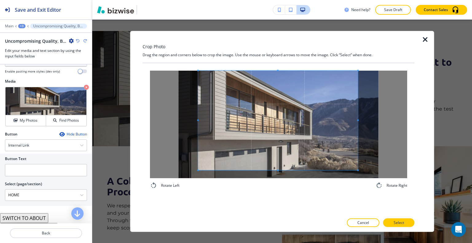
click at [277, 185] on div "Rotate Left Rotate Right" at bounding box center [278, 129] width 257 height 119
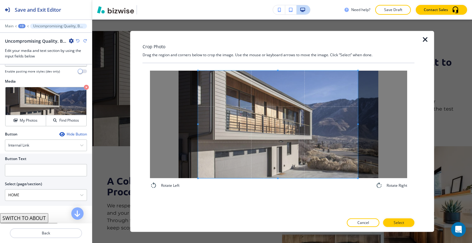
click at [404, 217] on div at bounding box center [279, 217] width 272 height 4
click at [405, 221] on button "Select" at bounding box center [398, 222] width 31 height 9
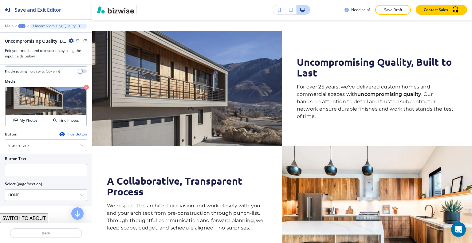
scroll to position [206, 0]
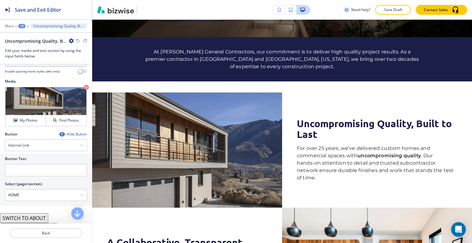
click at [77, 41] on icon "button" at bounding box center [78, 41] width 4 height 4
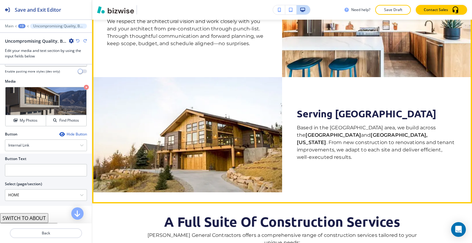
scroll to position [605, 0]
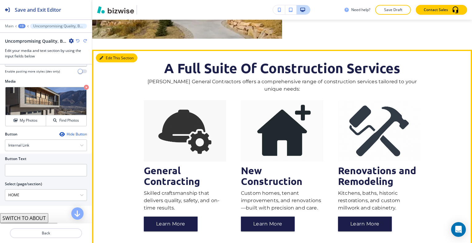
click at [113, 62] on button "Edit This Section" at bounding box center [116, 57] width 41 height 9
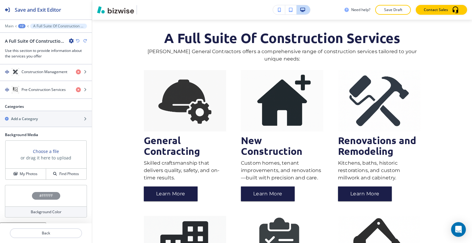
scroll to position [404, 0]
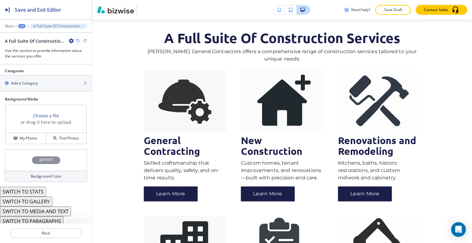
click at [38, 189] on button "SWITCH TO STATS" at bounding box center [23, 192] width 46 height 10
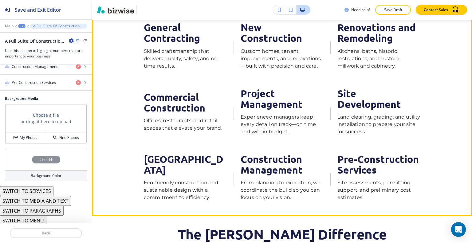
scroll to position [635, 0]
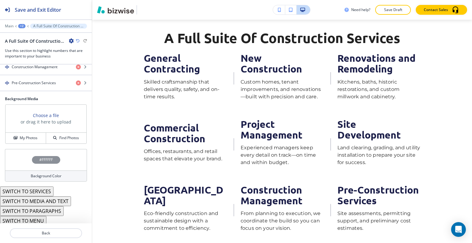
click at [38, 218] on button "SWITCH TO MENU" at bounding box center [23, 221] width 46 height 10
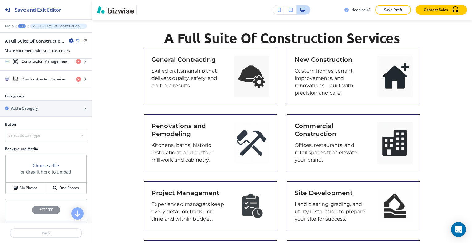
click at [78, 41] on icon "button" at bounding box center [78, 41] width 4 height 4
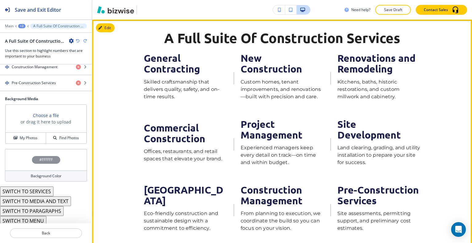
scroll to position [543, 0]
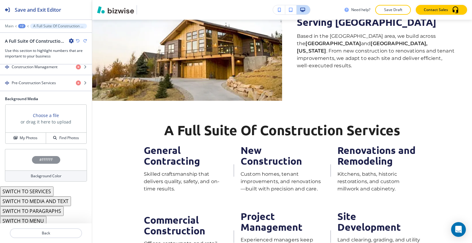
click at [85, 41] on icon "button" at bounding box center [85, 41] width 4 height 4
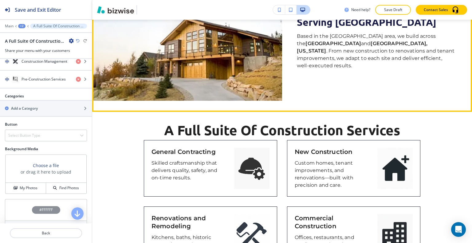
scroll to position [574, 0]
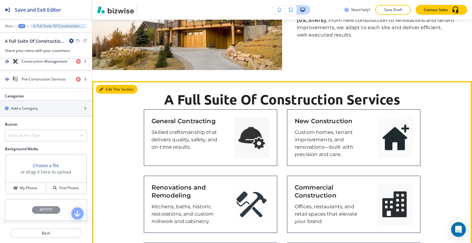
click at [110, 91] on button "Edit This Section" at bounding box center [116, 89] width 41 height 9
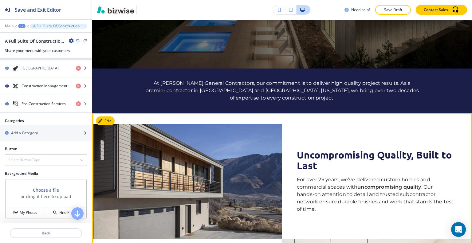
scroll to position [51, 0]
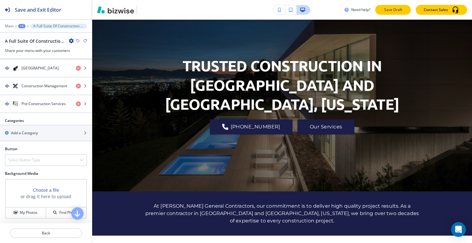
click at [398, 8] on p "Save Draft" at bounding box center [393, 10] width 20 height 6
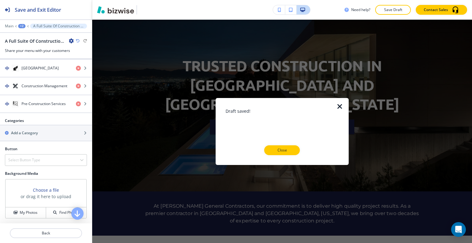
scroll to position [328, 0]
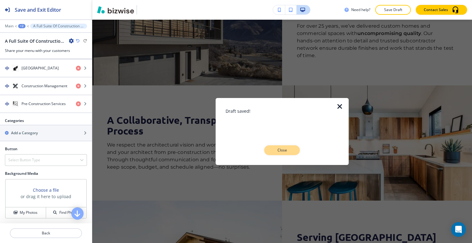
click at [290, 151] on p "Close" at bounding box center [282, 150] width 20 height 6
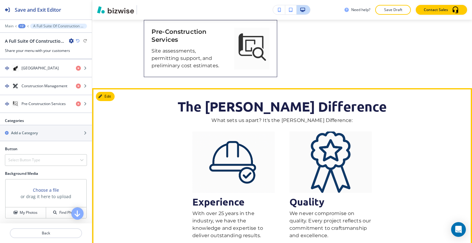
scroll to position [1004, 0]
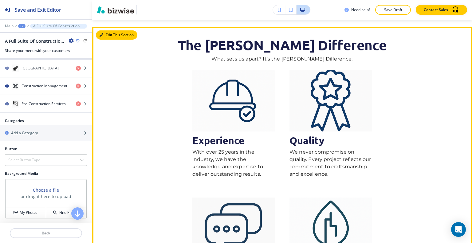
click at [109, 36] on button "Edit This Section" at bounding box center [116, 34] width 41 height 9
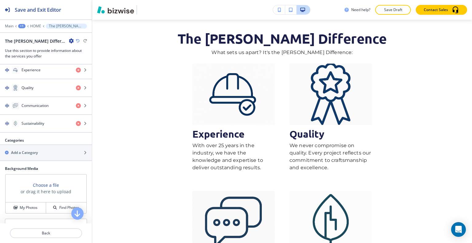
scroll to position [316, 0]
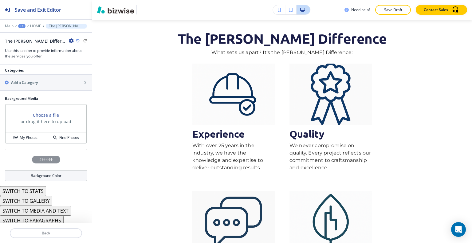
click at [33, 190] on button "SWITCH TO STATS" at bounding box center [23, 191] width 46 height 10
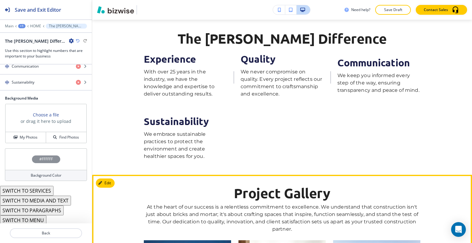
scroll to position [949, 0]
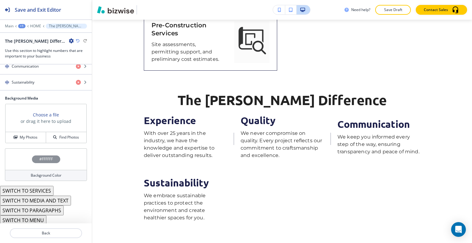
click at [33, 216] on button "SWITCH TO MENU" at bounding box center [23, 220] width 46 height 10
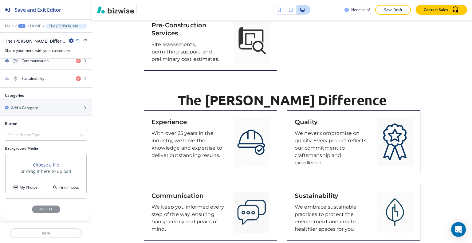
scroll to position [190, 0]
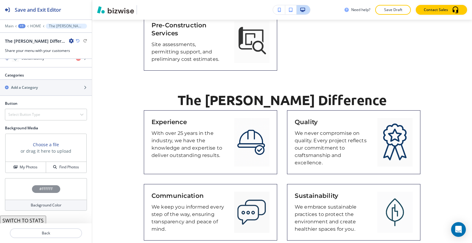
click at [37, 218] on button "SWITCH TO STATS" at bounding box center [23, 221] width 46 height 10
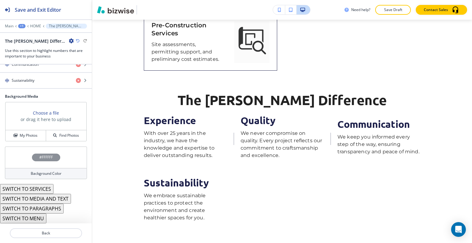
scroll to position [165, 0]
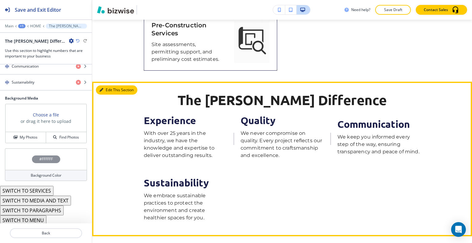
click at [109, 91] on button "Edit This Section" at bounding box center [116, 89] width 41 height 9
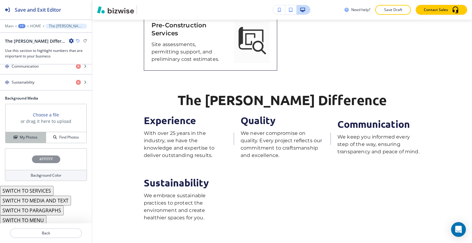
click at [33, 136] on h4 "My Photos" at bounding box center [29, 138] width 18 height 6
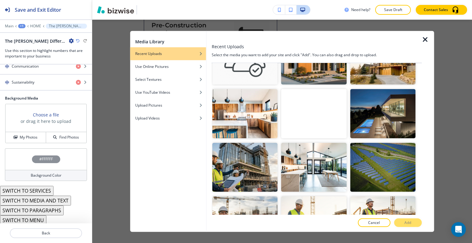
scroll to position [277, 0]
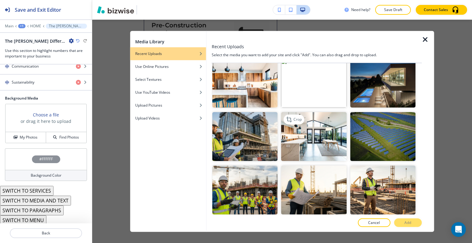
click at [340, 143] on img "button" at bounding box center [313, 136] width 65 height 49
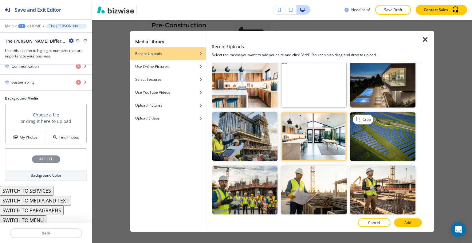
click at [368, 127] on img "button" at bounding box center [382, 136] width 65 height 49
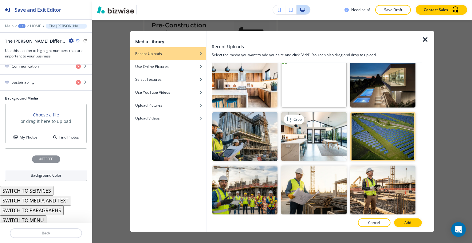
click at [316, 133] on img "button" at bounding box center [313, 136] width 65 height 49
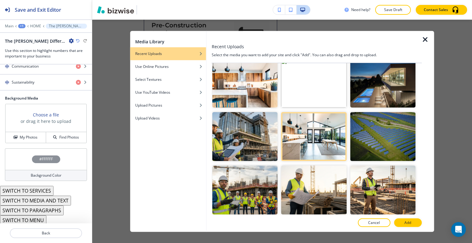
click at [411, 222] on p "Add" at bounding box center [407, 223] width 7 height 6
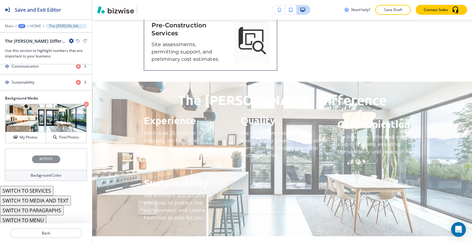
click at [18, 165] on div "#FFFFFF" at bounding box center [46, 159] width 82 height 22
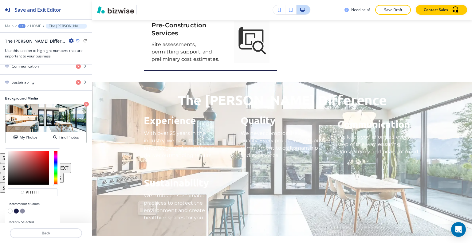
scroll to position [175, 0]
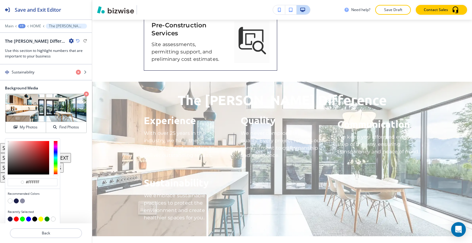
click at [15, 199] on button "button" at bounding box center [16, 200] width 5 height 5
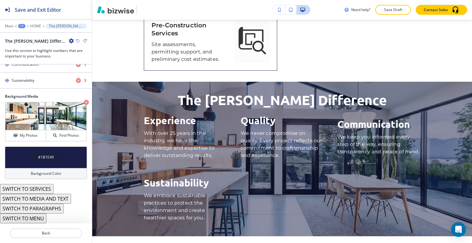
scroll to position [165, 0]
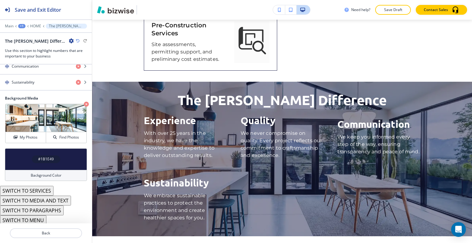
click at [24, 154] on div "#1B1E49" at bounding box center [46, 159] width 82 height 22
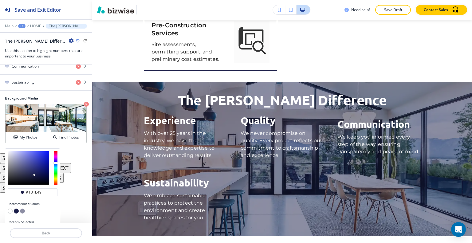
scroll to position [175, 0]
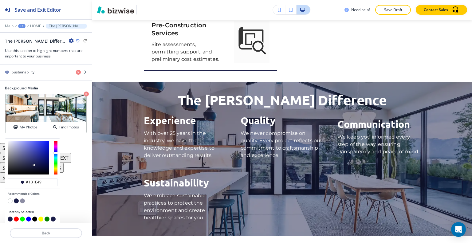
click at [35, 217] on button "button" at bounding box center [34, 219] width 5 height 5
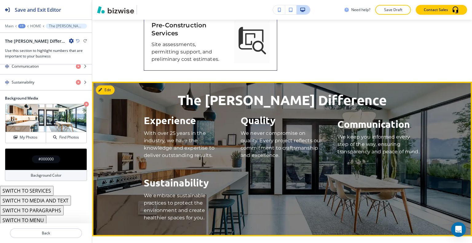
scroll to position [1041, 0]
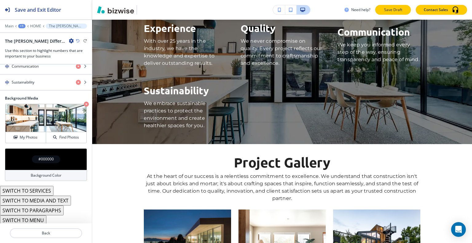
click at [393, 9] on p "Save Draft" at bounding box center [393, 10] width 20 height 6
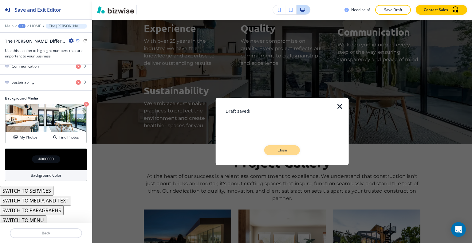
click at [295, 154] on button "Close" at bounding box center [282, 150] width 36 height 10
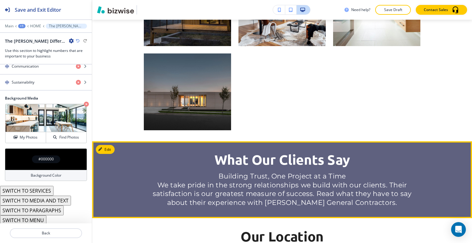
scroll to position [1901, 0]
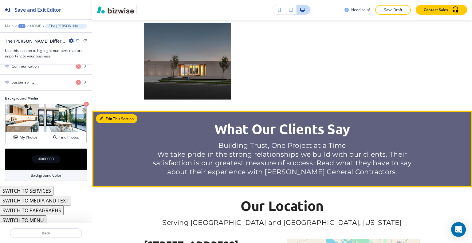
click at [107, 120] on button "Edit This Section" at bounding box center [116, 118] width 41 height 9
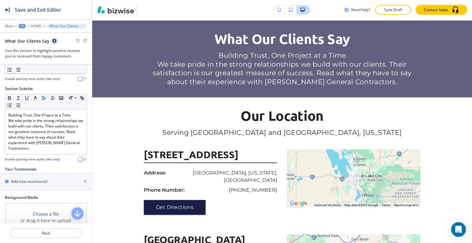
scroll to position [91, 0]
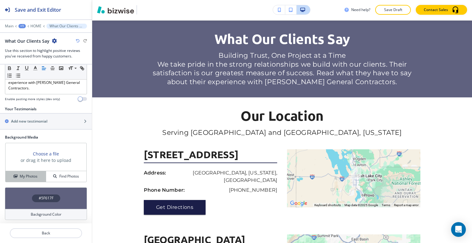
click at [28, 175] on h4 "My Photos" at bounding box center [29, 177] width 18 height 6
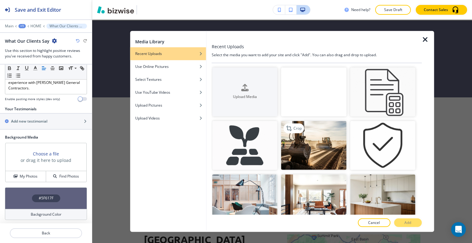
click at [298, 150] on img "button" at bounding box center [313, 145] width 65 height 49
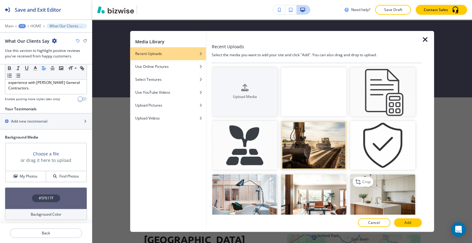
click at [384, 203] on img "button" at bounding box center [382, 199] width 65 height 49
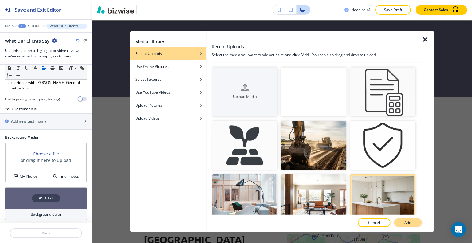
click at [409, 226] on button "Add" at bounding box center [408, 222] width 28 height 9
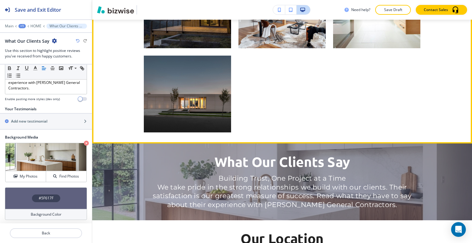
scroll to position [1838, 0]
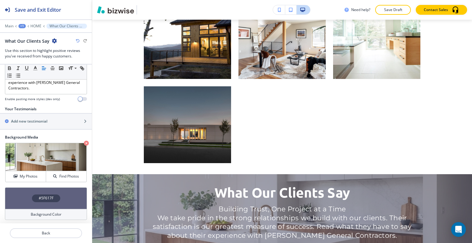
click at [29, 199] on div "#5F617F" at bounding box center [46, 198] width 82 height 22
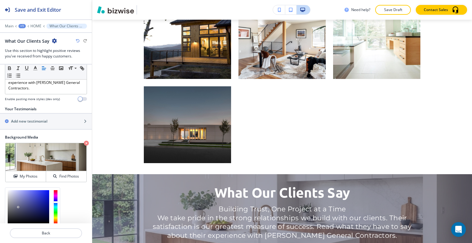
scroll to position [140, 0]
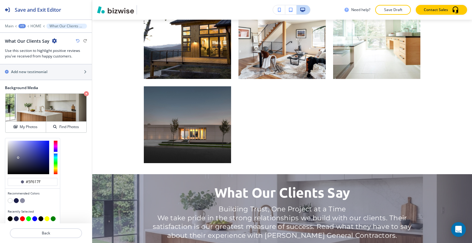
click at [40, 217] on button "button" at bounding box center [40, 218] width 5 height 5
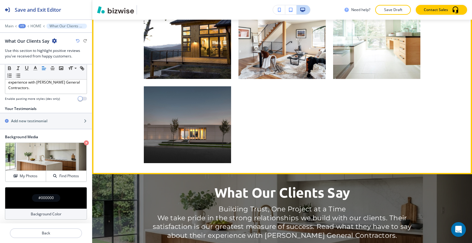
scroll to position [1961, 0]
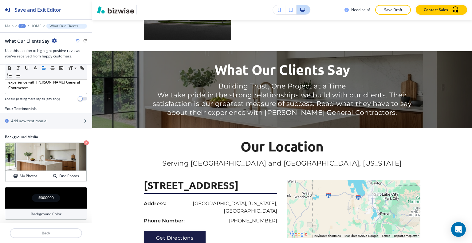
click at [26, 194] on div "#000000" at bounding box center [46, 198] width 82 height 22
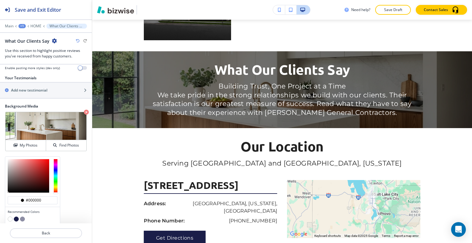
click at [15, 217] on button "button" at bounding box center [16, 219] width 5 height 5
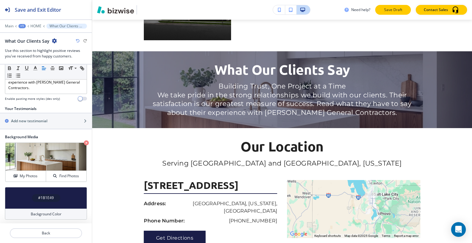
click at [402, 11] on p "Save Draft" at bounding box center [393, 10] width 20 height 6
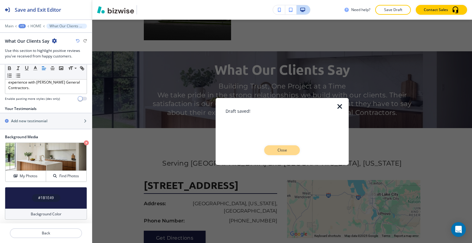
click at [292, 149] on button "Close" at bounding box center [282, 150] width 36 height 10
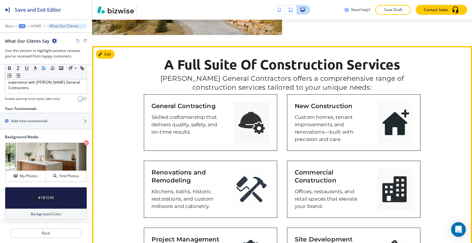
scroll to position [424, 0]
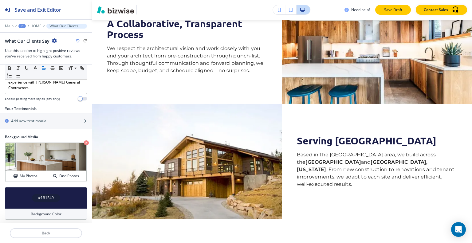
click at [393, 12] on p "Save Draft" at bounding box center [393, 10] width 20 height 6
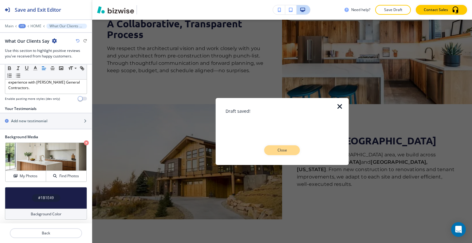
click at [277, 151] on p "Close" at bounding box center [282, 150] width 20 height 6
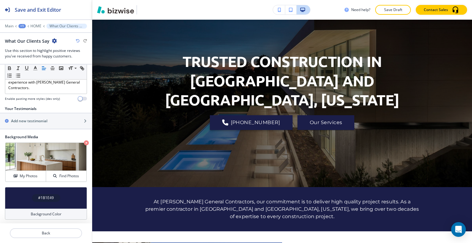
scroll to position [0, 0]
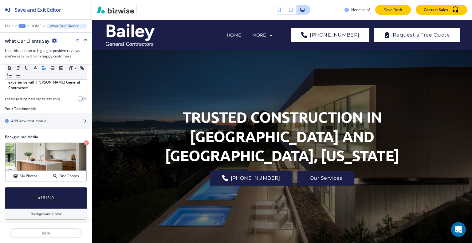
click at [405, 10] on button "Save Draft" at bounding box center [393, 10] width 36 height 10
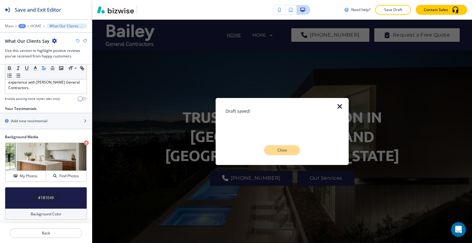
click at [288, 147] on p "Close" at bounding box center [282, 150] width 20 height 6
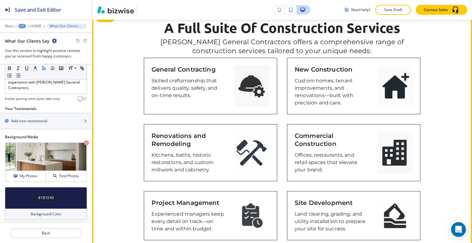
scroll to position [615, 0]
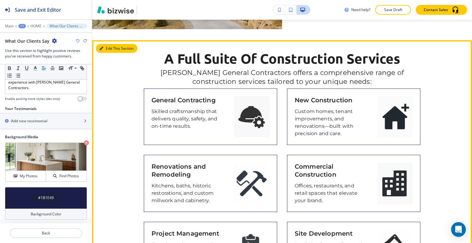
click at [104, 52] on button "Edit This Section" at bounding box center [116, 48] width 41 height 9
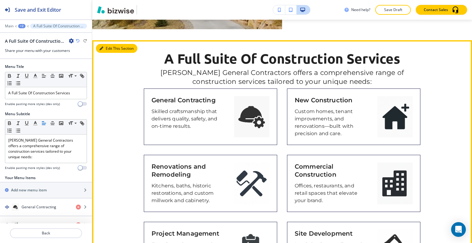
scroll to position [635, 0]
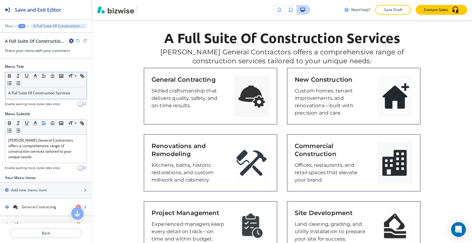
click at [67, 94] on p "A Full Suite Of Construction Services" at bounding box center [45, 93] width 75 height 6
drag, startPoint x: 76, startPoint y: 94, endPoint x: 6, endPoint y: 88, distance: 69.4
click at [0, 94] on div "Menu Title Small Normal Large Huge A Full Suite Of Construction Services Enable…" at bounding box center [46, 87] width 92 height 47
click at [72, 82] on span at bounding box center [75, 84] width 14 height 7
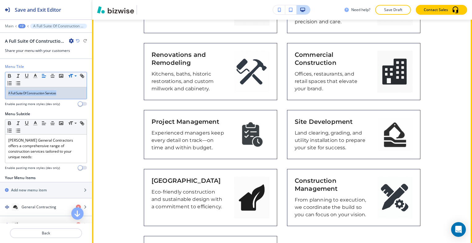
scroll to position [574, 0]
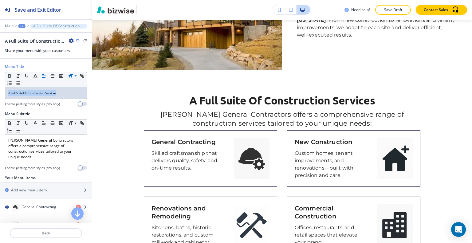
click at [78, 41] on icon "button" at bounding box center [78, 41] width 4 height 4
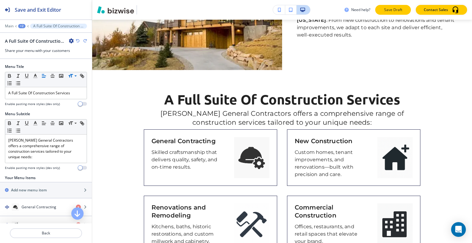
click at [387, 9] on p "Save Draft" at bounding box center [393, 10] width 20 height 6
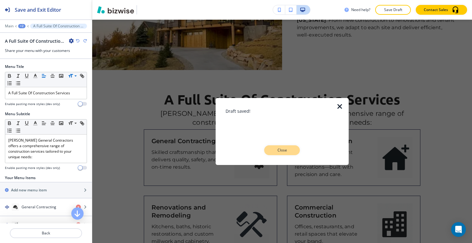
click at [292, 152] on button "Close" at bounding box center [282, 150] width 36 height 10
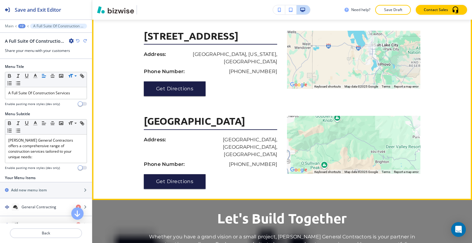
scroll to position [2018, 0]
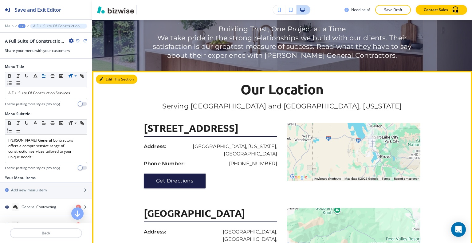
click at [108, 81] on button "Edit This Section" at bounding box center [116, 79] width 41 height 9
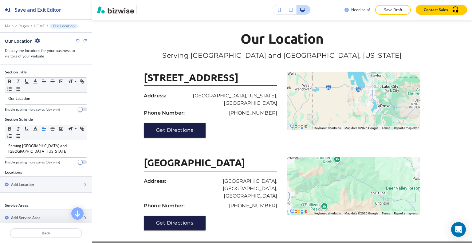
scroll to position [123, 0]
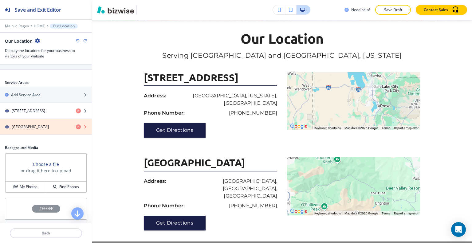
click at [76, 125] on icon "button" at bounding box center [78, 126] width 5 height 5
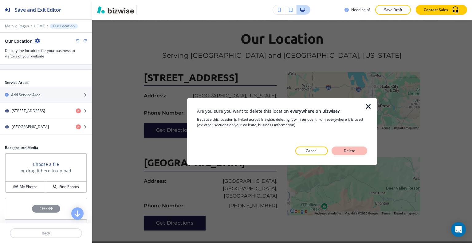
click at [348, 151] on p "Delete" at bounding box center [349, 151] width 15 height 6
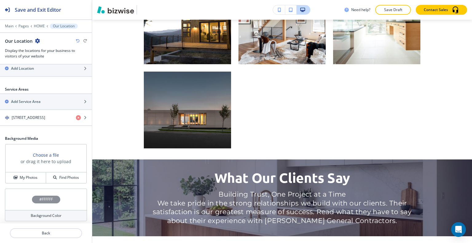
scroll to position [138, 0]
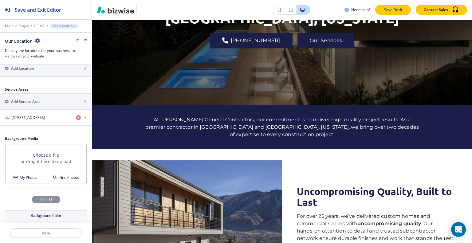
click at [386, 13] on button "Save Draft" at bounding box center [393, 10] width 36 height 10
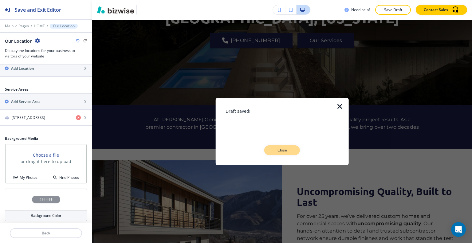
click at [279, 151] on p "Close" at bounding box center [282, 150] width 20 height 6
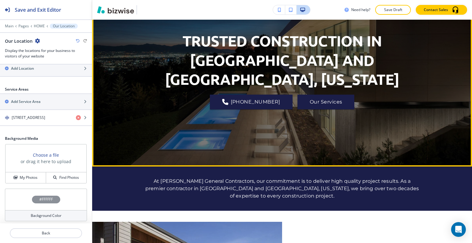
scroll to position [45, 0]
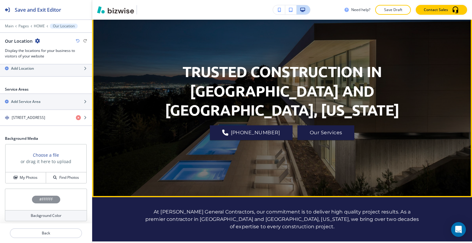
click at [397, 54] on div "TRUSTED CONSTRUCTION IN [GEOGRAPHIC_DATA] AND [GEOGRAPHIC_DATA], [US_STATE] [PH…" at bounding box center [282, 101] width 277 height 170
